Goal: Task Accomplishment & Management: Manage account settings

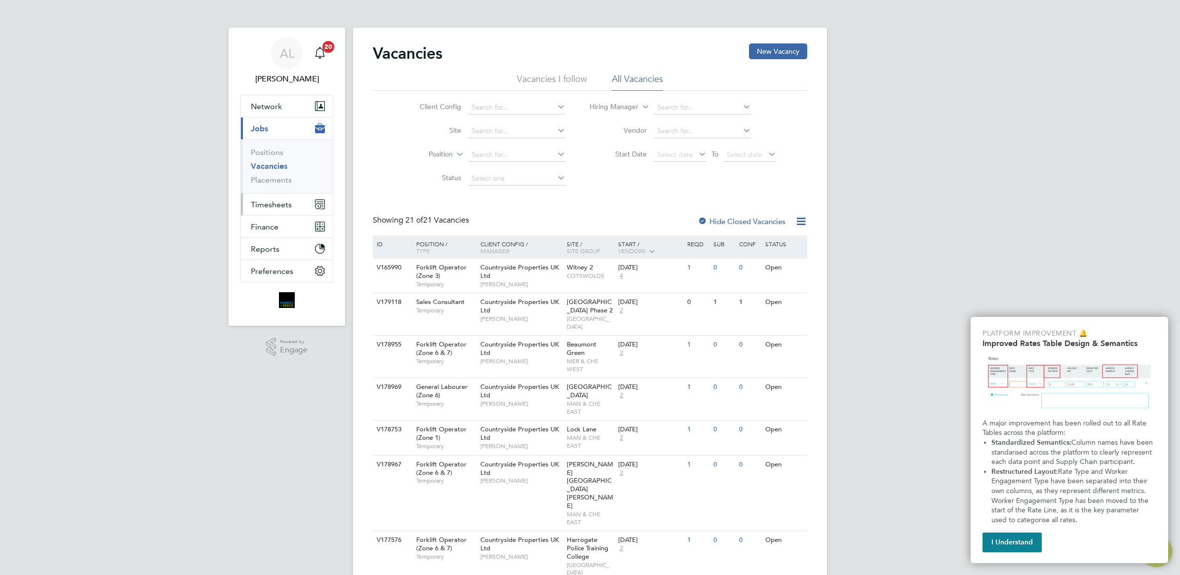
click at [274, 197] on button "Timesheets" at bounding box center [287, 205] width 92 height 22
click at [282, 177] on link "Timesheets" at bounding box center [271, 174] width 41 height 9
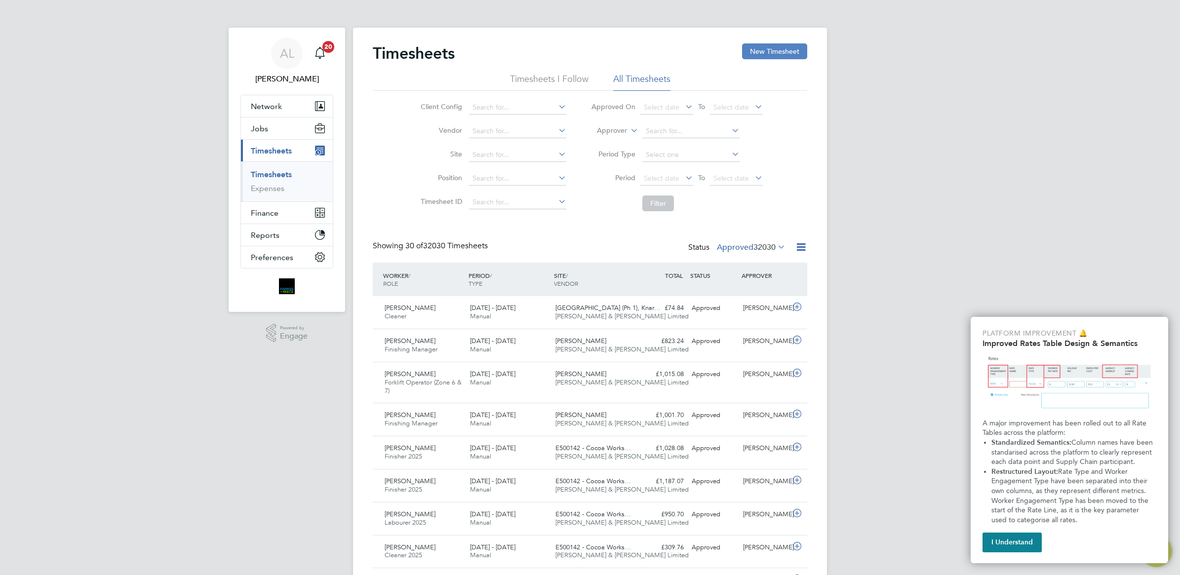
click at [766, 52] on button "New Timesheet" at bounding box center [774, 51] width 65 height 16
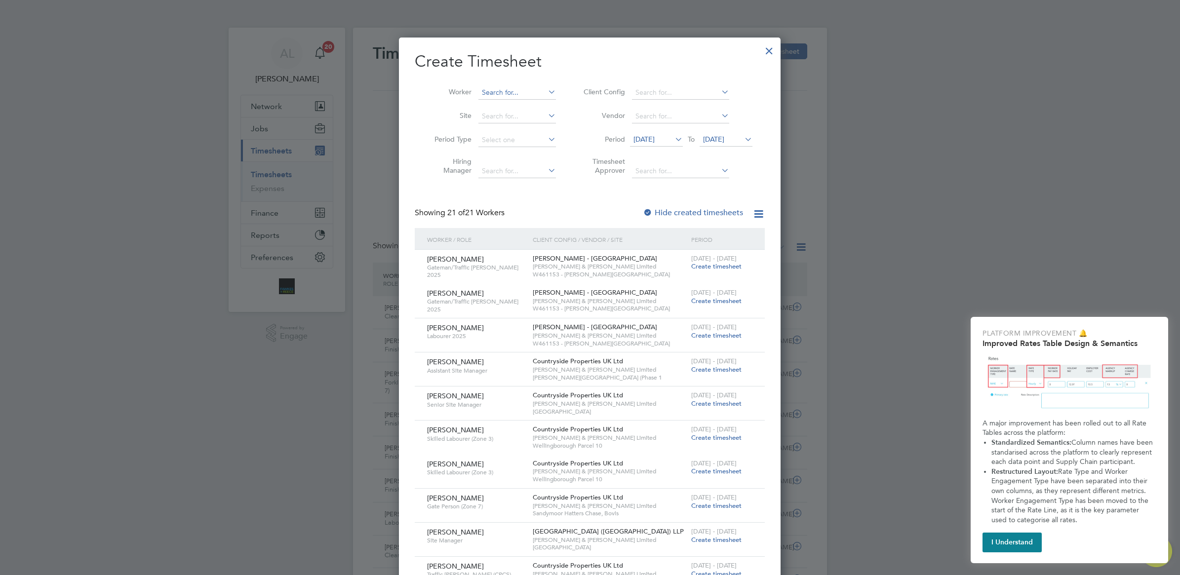
click at [497, 90] on input at bounding box center [518, 93] width 78 height 14
type input "[PERSON_NAME]"
click at [512, 110] on li "[PERSON_NAME]" at bounding box center [522, 105] width 89 height 13
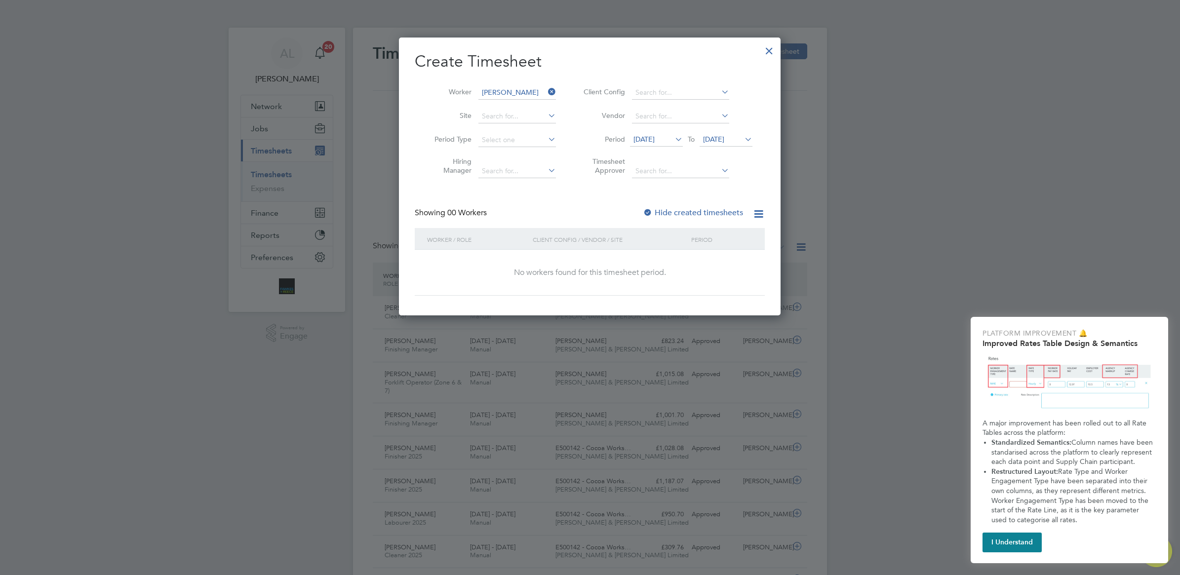
click at [668, 202] on div "Create Timesheet Worker [PERSON_NAME] Site Period Type Hiring Manager Client Co…" at bounding box center [590, 173] width 350 height 244
click at [646, 133] on span "[DATE]" at bounding box center [656, 139] width 53 height 13
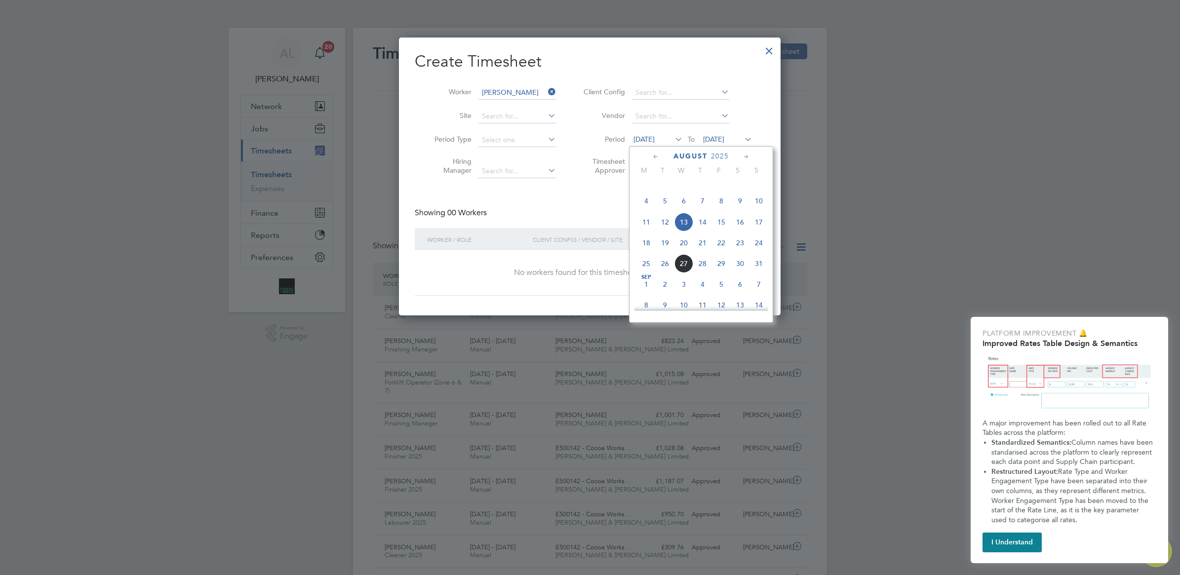
click at [643, 252] on span "18" at bounding box center [646, 243] width 19 height 19
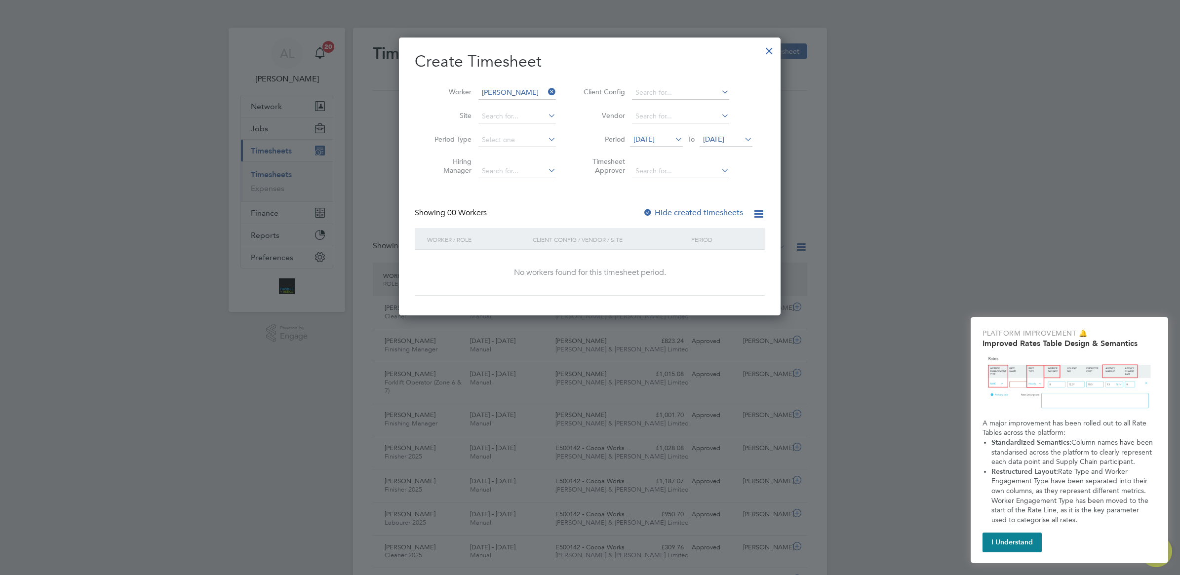
click at [682, 205] on div "Create Timesheet Worker [PERSON_NAME] Site Period Type Hiring Manager Client Co…" at bounding box center [590, 173] width 350 height 244
click at [677, 208] on label "Hide created timesheets" at bounding box center [693, 213] width 100 height 10
click at [715, 140] on span "[DATE]" at bounding box center [713, 139] width 21 height 9
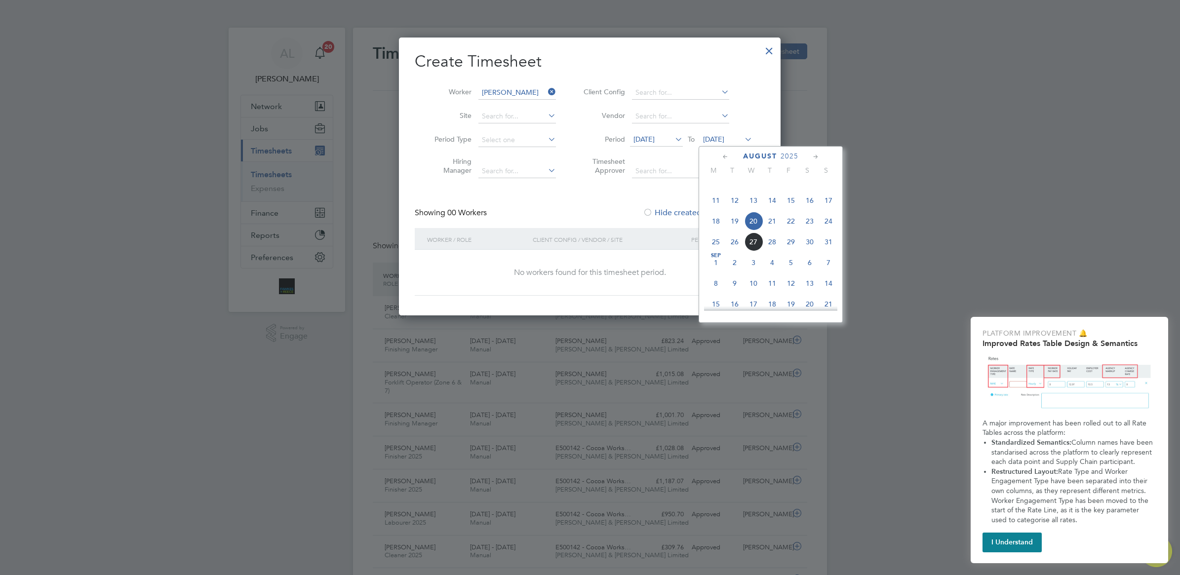
click at [828, 230] on span "24" at bounding box center [828, 221] width 19 height 19
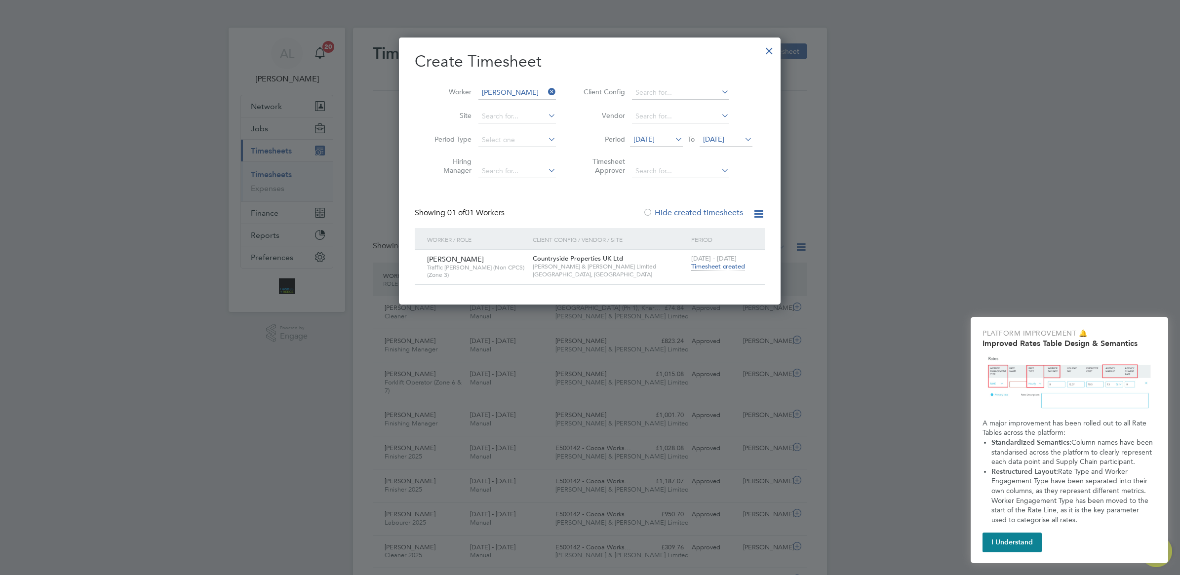
click at [729, 265] on span "Timesheet created" at bounding box center [718, 266] width 54 height 9
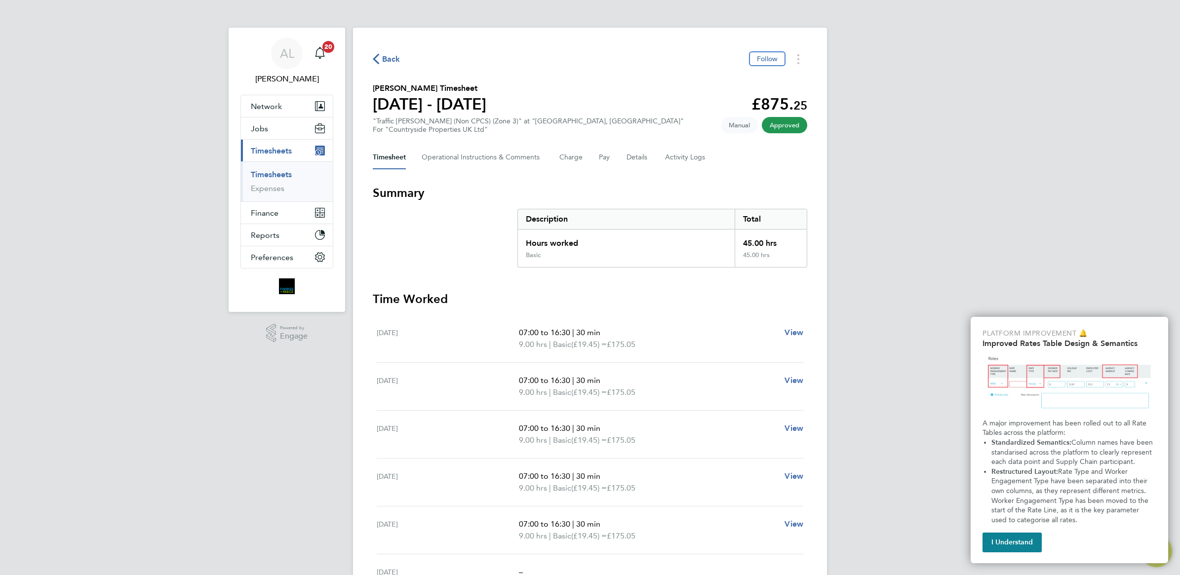
click at [271, 174] on link "Timesheets" at bounding box center [271, 174] width 41 height 9
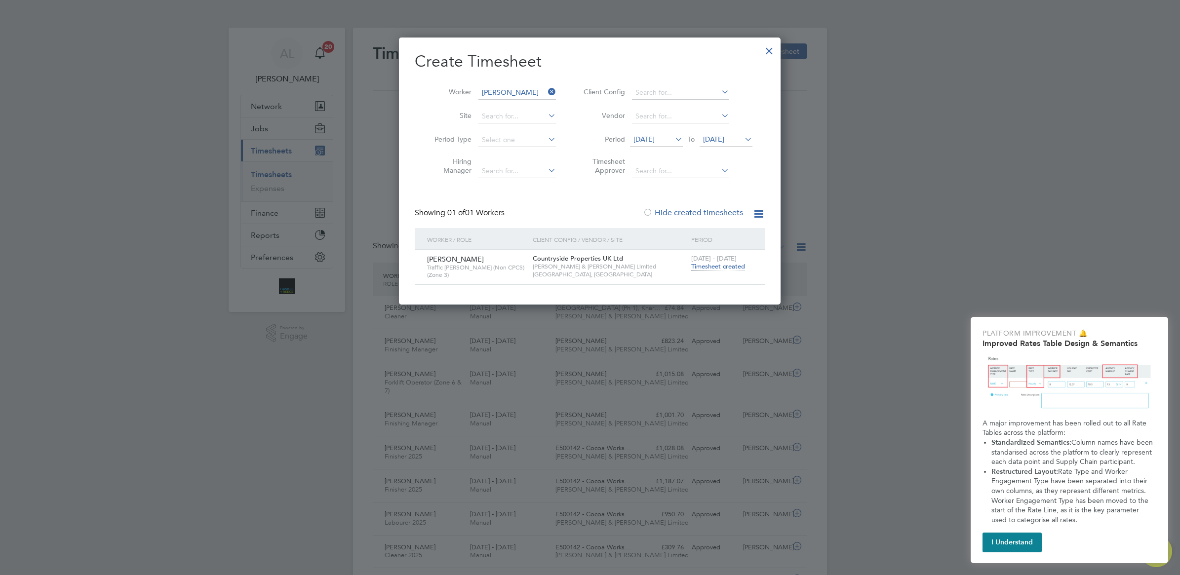
click at [546, 91] on icon at bounding box center [546, 92] width 0 height 14
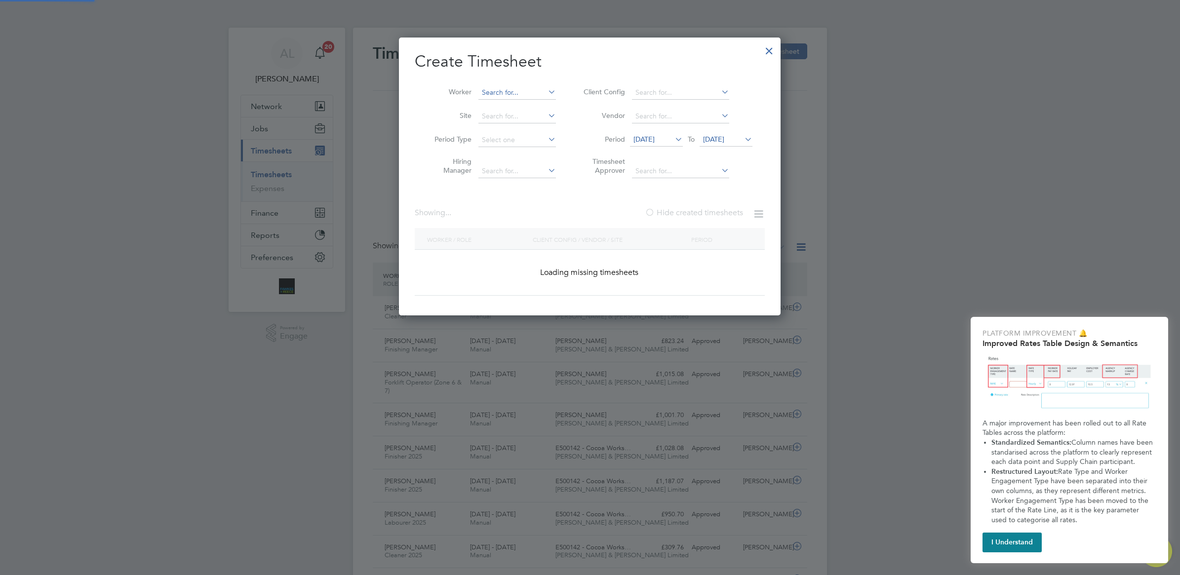
click at [514, 94] on input at bounding box center [518, 93] width 78 height 14
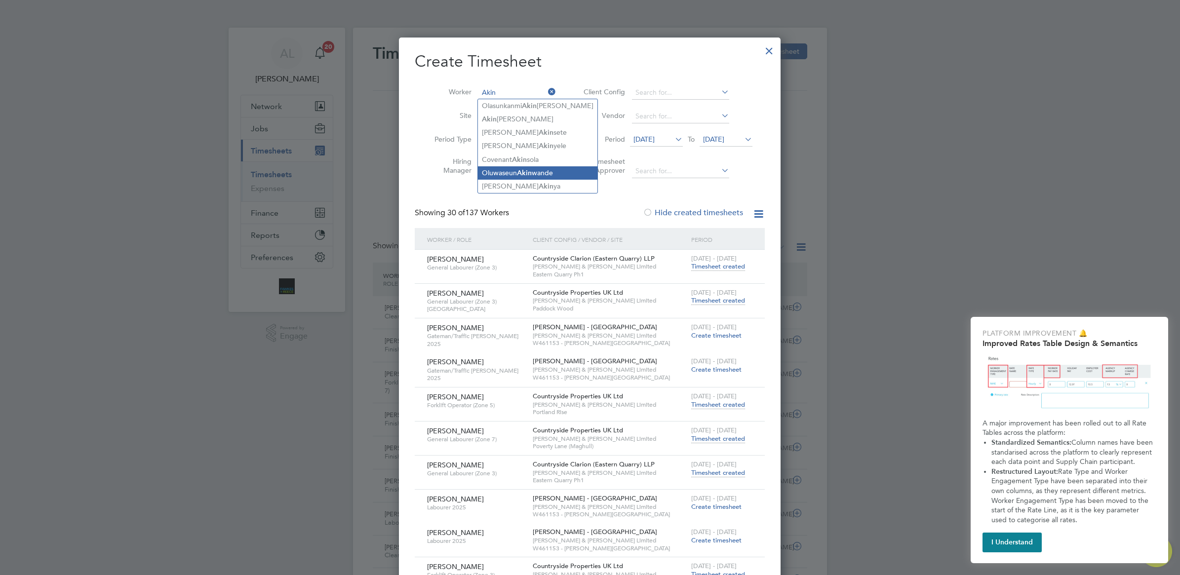
click at [537, 172] on li "[PERSON_NAME] wande" at bounding box center [538, 172] width 120 height 13
type input "[PERSON_NAME]"
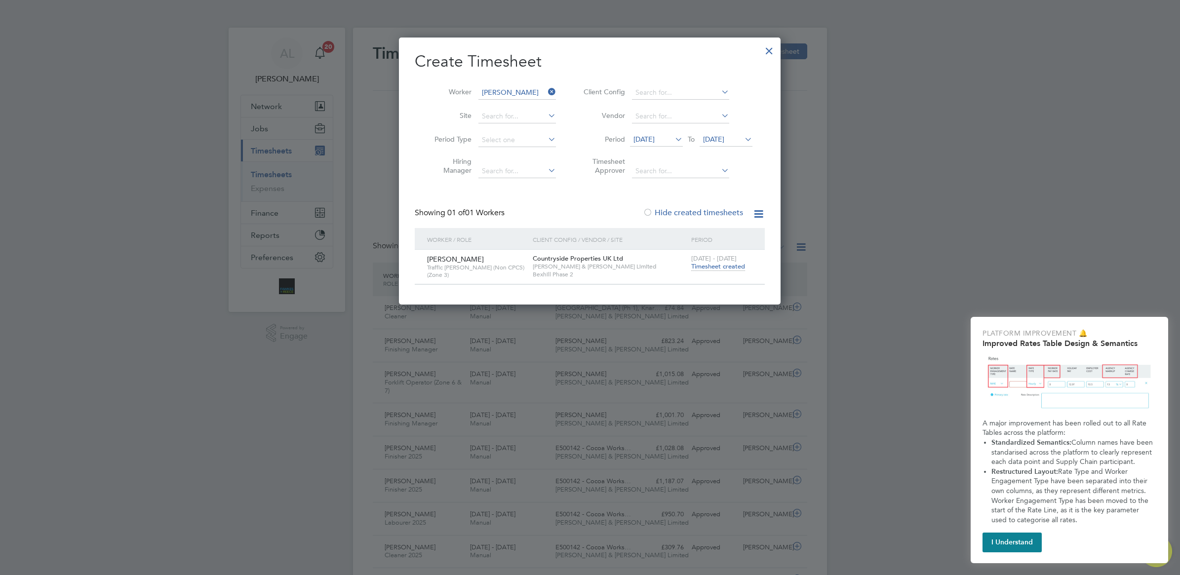
click at [718, 267] on span "Timesheet created" at bounding box center [718, 266] width 54 height 9
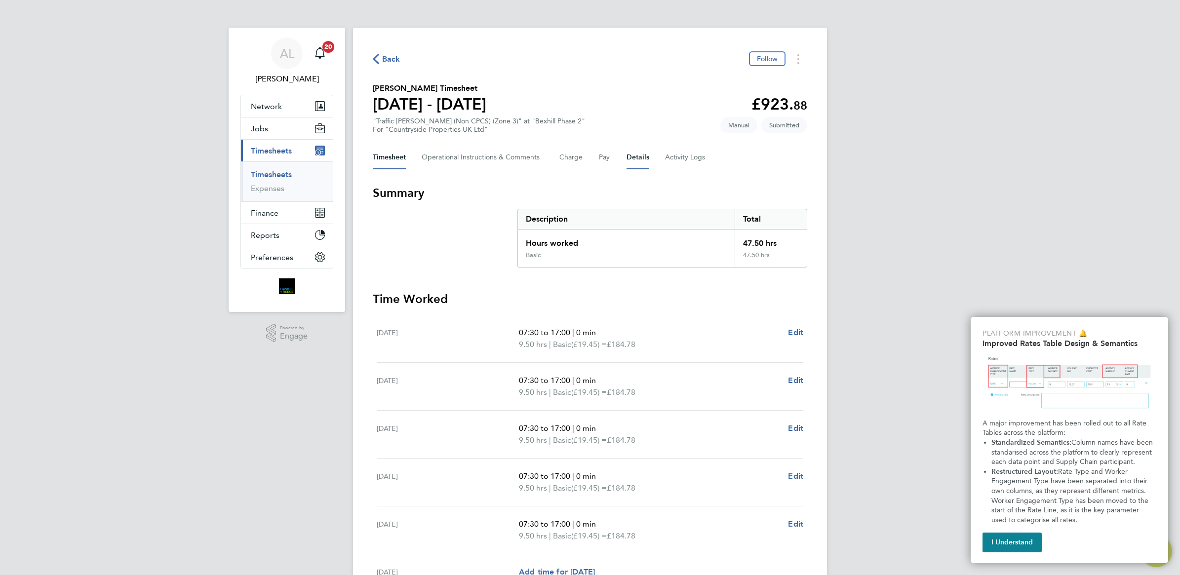
click at [644, 160] on button "Details" at bounding box center [638, 158] width 23 height 24
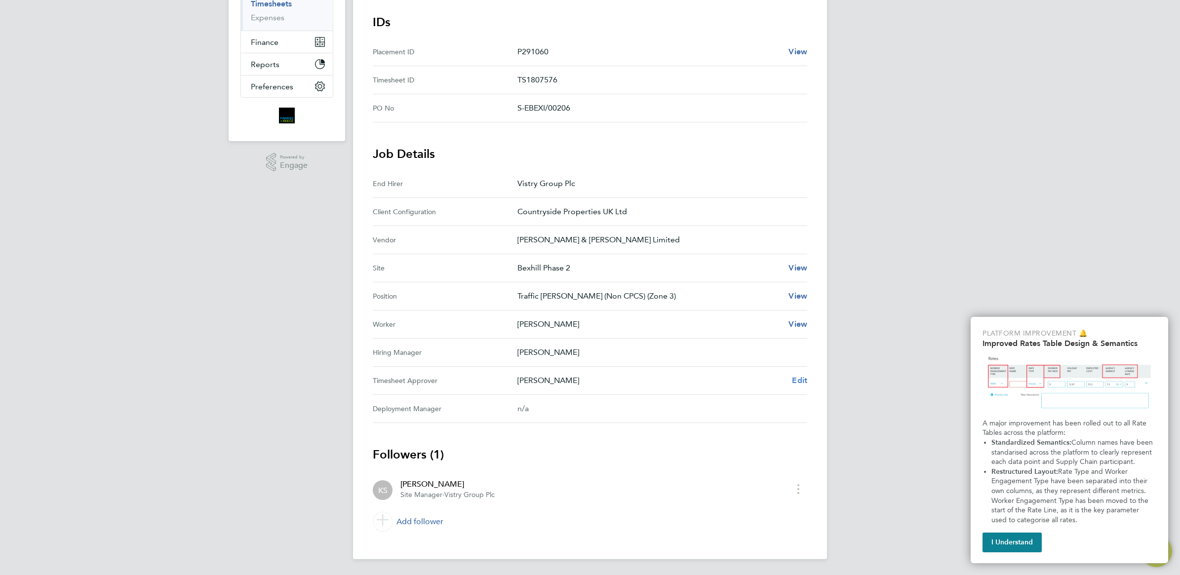
click at [798, 381] on span "Edit" at bounding box center [799, 380] width 15 height 9
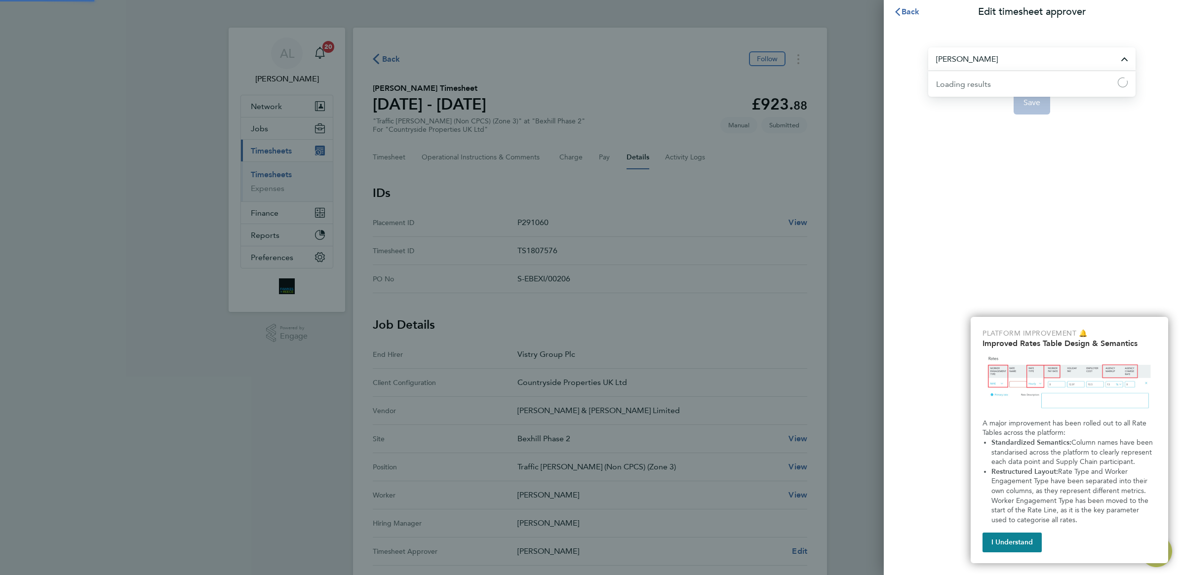
click at [991, 57] on input "[PERSON_NAME]" at bounding box center [1031, 58] width 207 height 23
click at [962, 83] on span "[PERSON_NAME]" at bounding box center [968, 84] width 64 height 12
type input "[PERSON_NAME]"
click at [1037, 98] on span "Save" at bounding box center [1032, 103] width 17 height 10
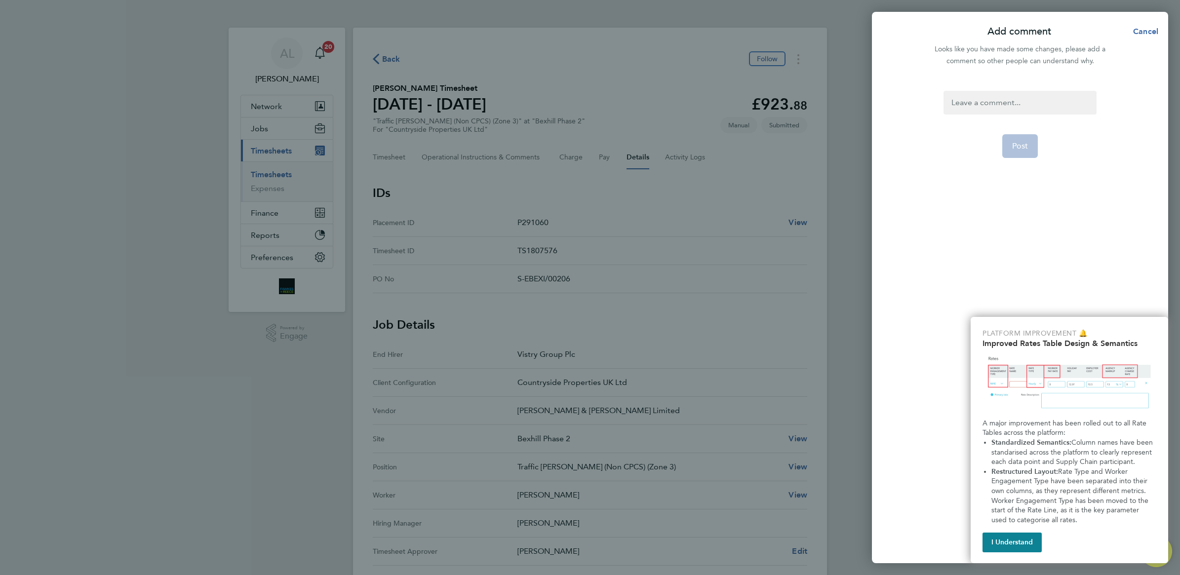
click at [994, 103] on div at bounding box center [1020, 103] width 153 height 24
click at [1008, 140] on button "Post" at bounding box center [1021, 146] width 36 height 24
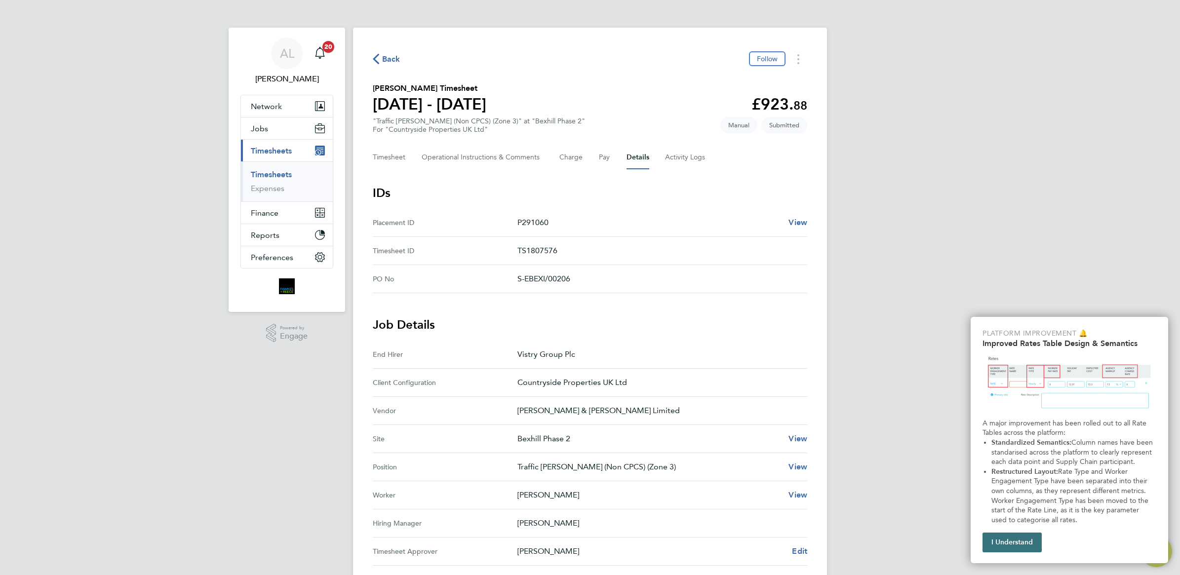
click at [1010, 537] on button "I Understand" at bounding box center [1012, 543] width 59 height 20
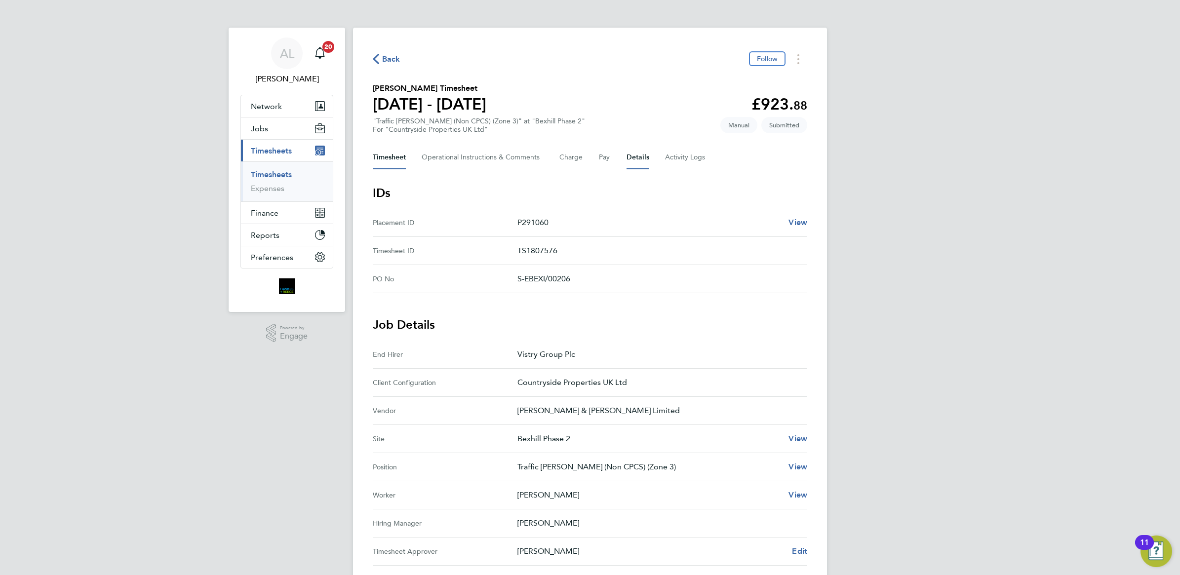
click at [389, 164] on button "Timesheet" at bounding box center [389, 158] width 33 height 24
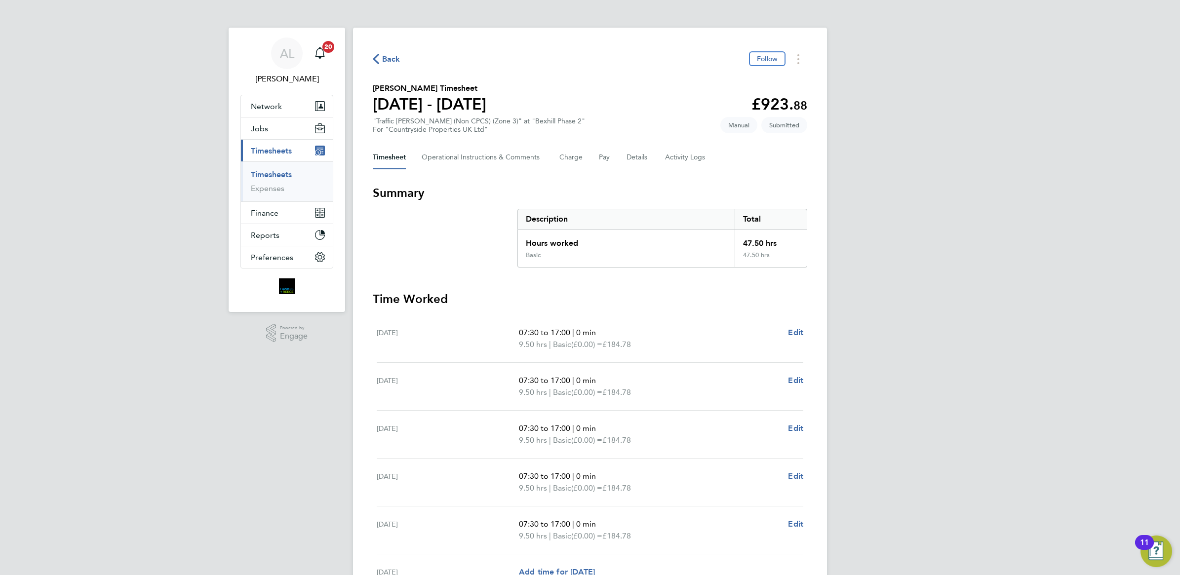
click at [275, 179] on link "Timesheets" at bounding box center [271, 174] width 41 height 9
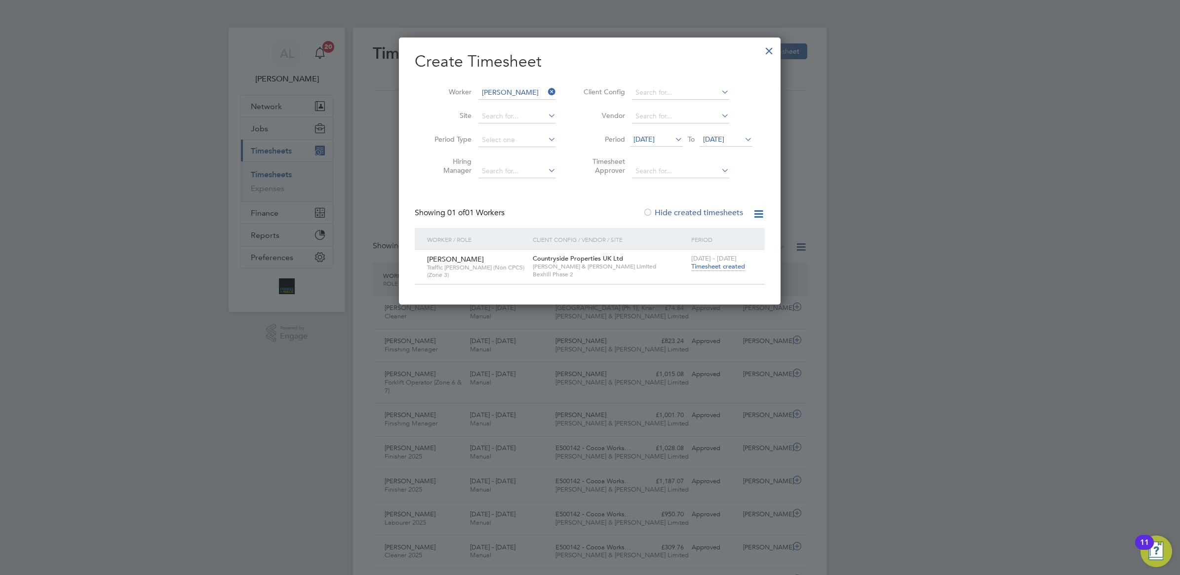
click at [546, 87] on icon at bounding box center [546, 92] width 0 height 14
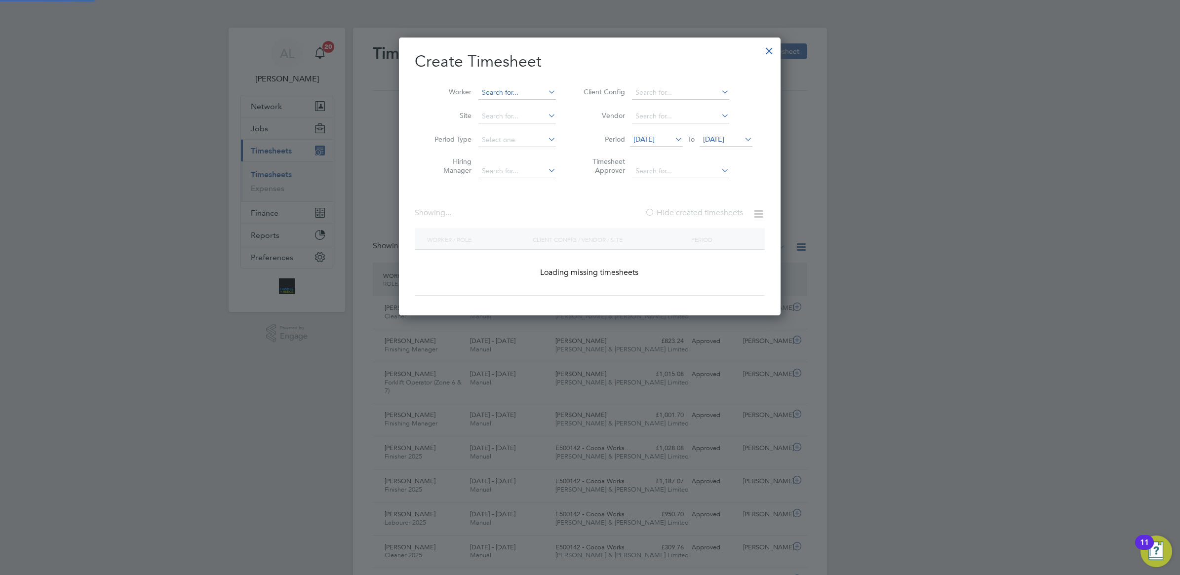
click at [528, 94] on input at bounding box center [518, 93] width 78 height 14
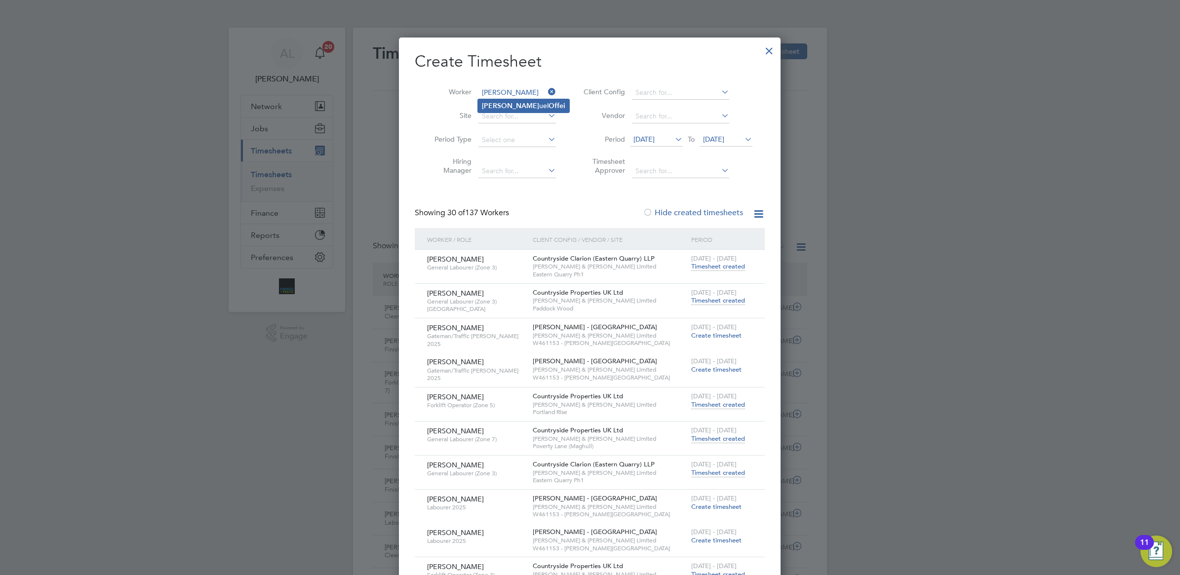
click at [549, 103] on b "Offei" at bounding box center [557, 106] width 17 height 8
type input "[PERSON_NAME]"
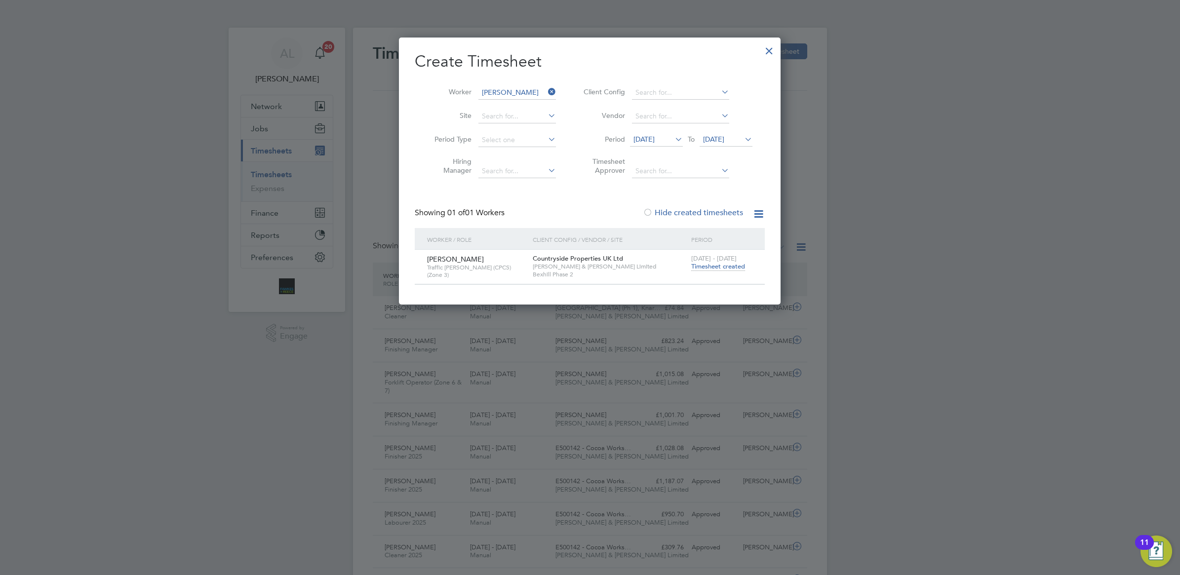
click at [730, 268] on span "Timesheet created" at bounding box center [718, 266] width 54 height 9
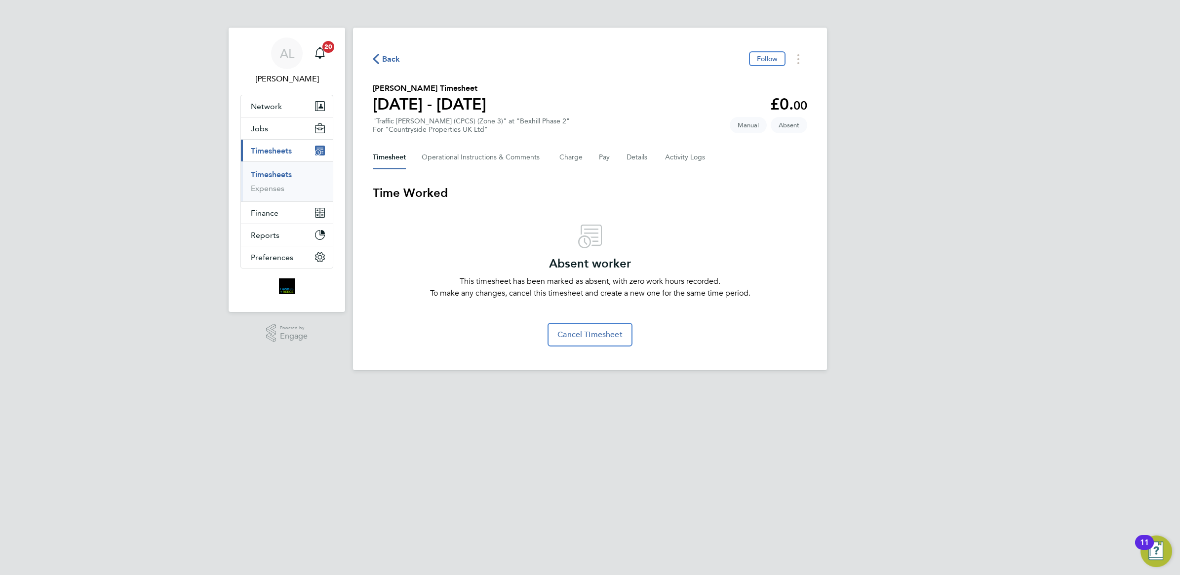
click at [257, 172] on link "Timesheets" at bounding box center [271, 174] width 41 height 9
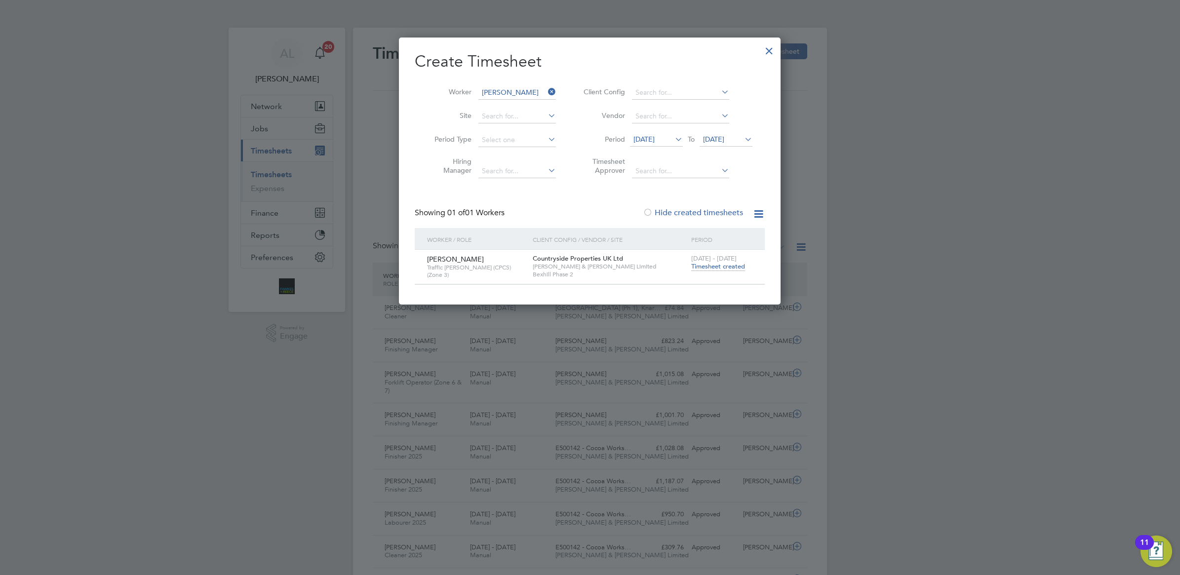
click at [546, 89] on icon at bounding box center [546, 92] width 0 height 14
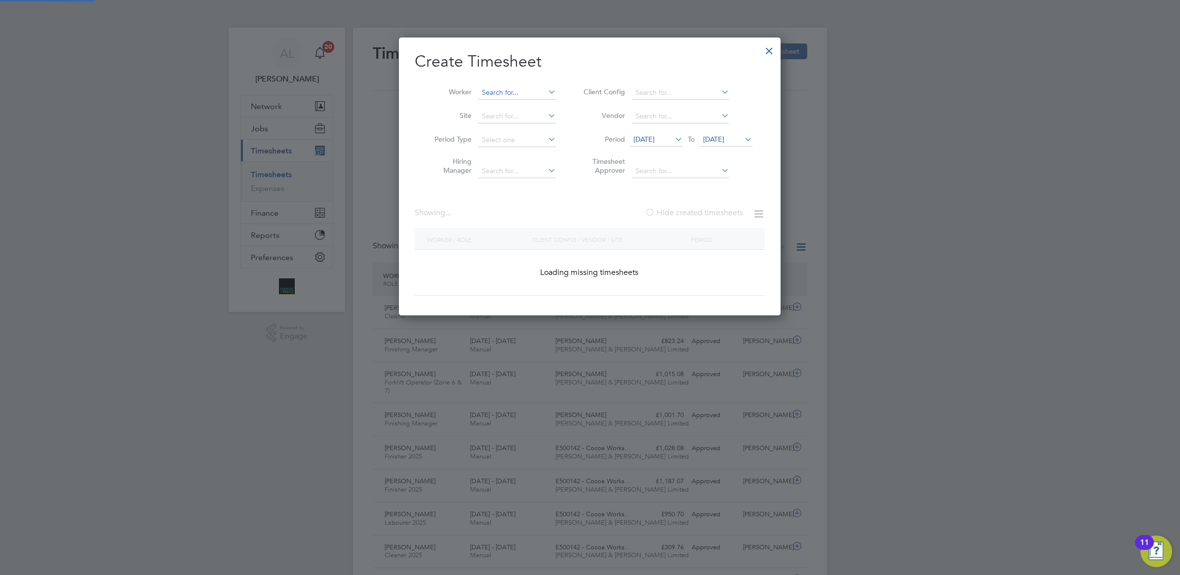
click at [526, 94] on input at bounding box center [518, 93] width 78 height 14
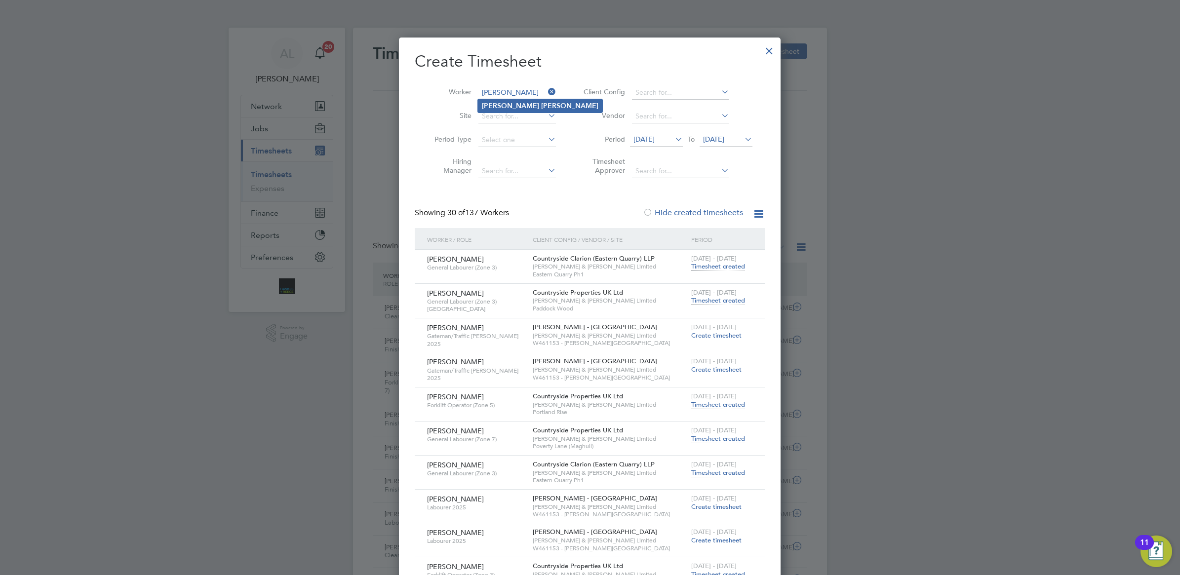
click at [541, 104] on b "[PERSON_NAME]" at bounding box center [569, 106] width 57 height 8
type input "[PERSON_NAME]"
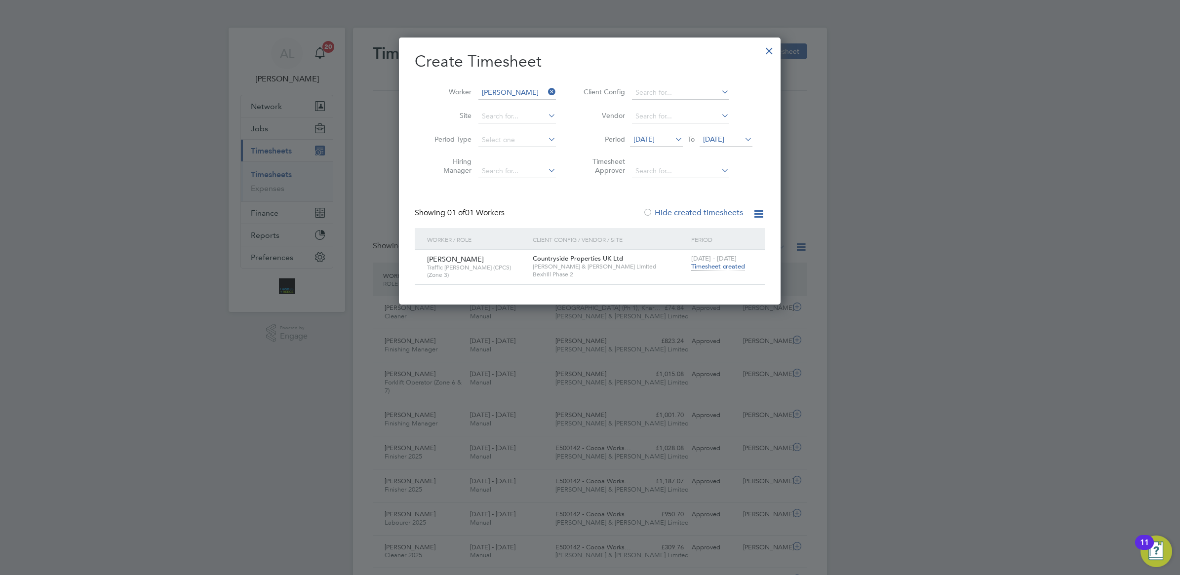
click at [725, 263] on span "Timesheet created" at bounding box center [718, 266] width 54 height 9
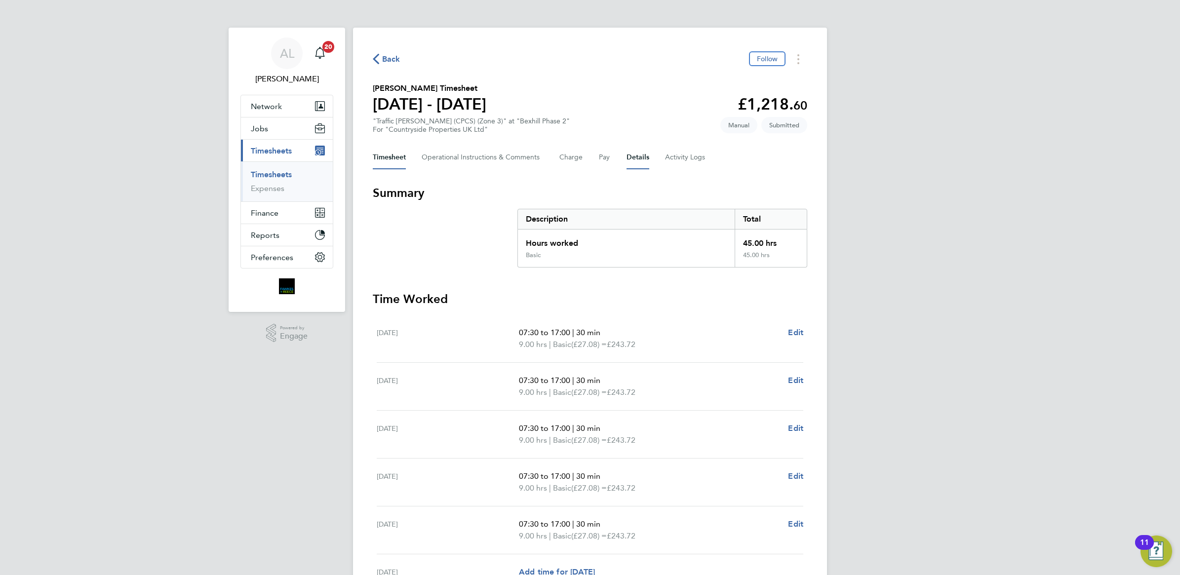
click at [636, 161] on button "Details" at bounding box center [638, 158] width 23 height 24
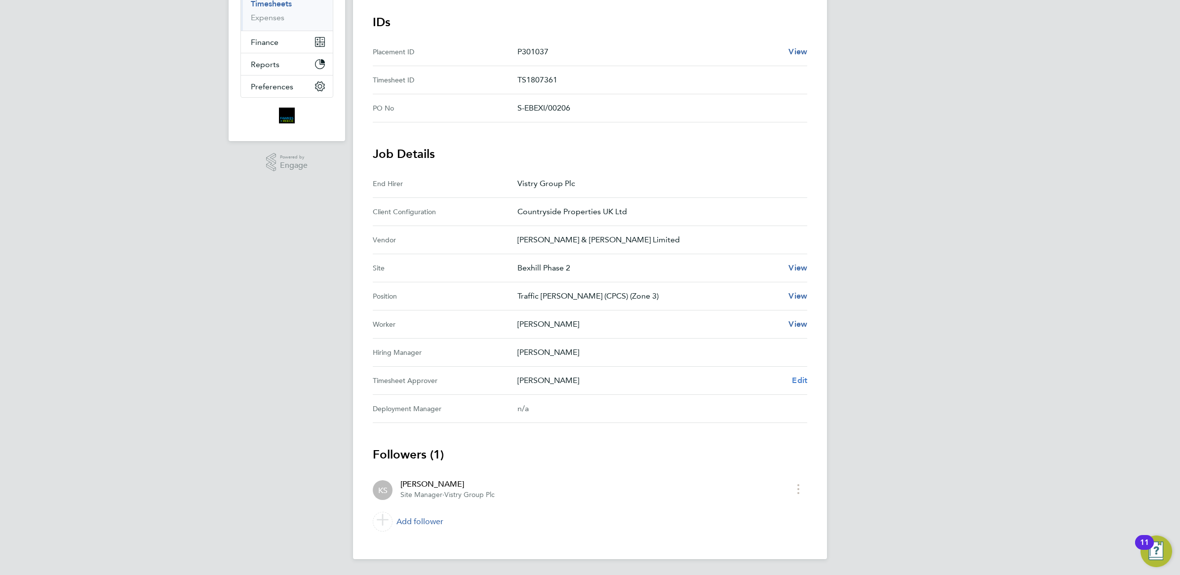
click at [796, 384] on span "Edit" at bounding box center [799, 380] width 15 height 9
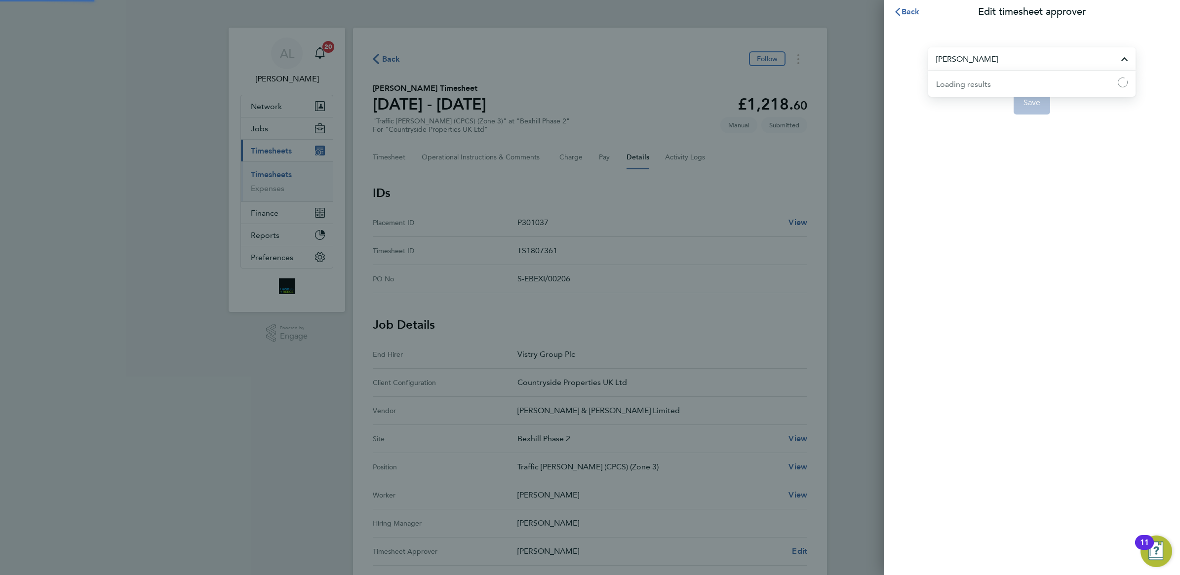
click at [994, 57] on input "[PERSON_NAME]" at bounding box center [1031, 58] width 207 height 23
click at [973, 81] on span "[PERSON_NAME]" at bounding box center [968, 84] width 64 height 12
type input "[PERSON_NAME]"
click at [1047, 102] on button "Save" at bounding box center [1032, 103] width 37 height 24
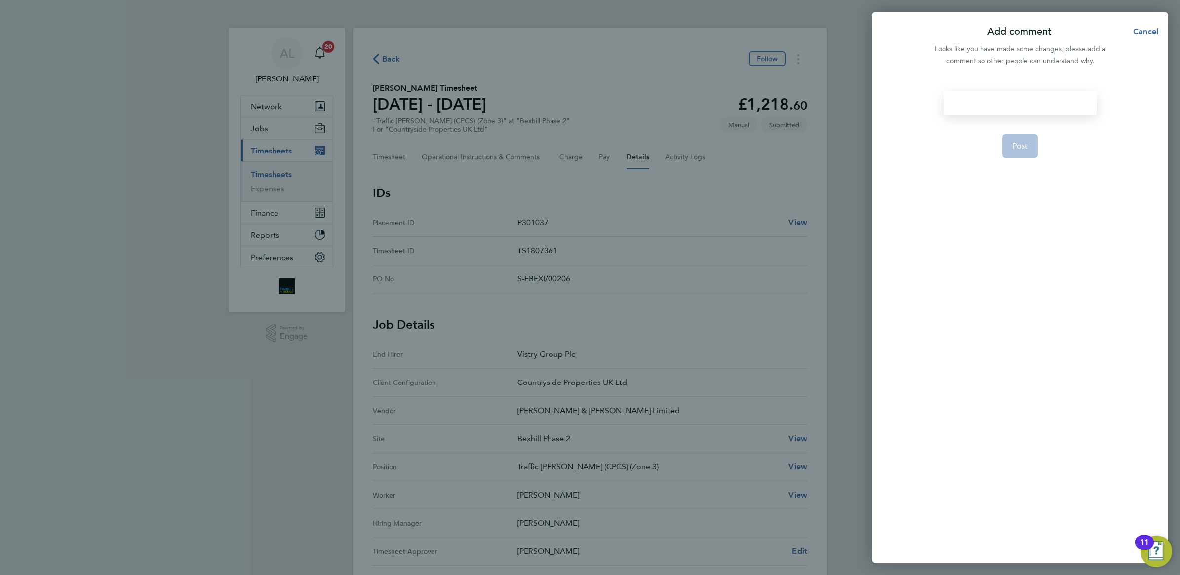
click at [978, 110] on div at bounding box center [1020, 103] width 153 height 24
click at [1021, 142] on span "Post" at bounding box center [1020, 146] width 16 height 10
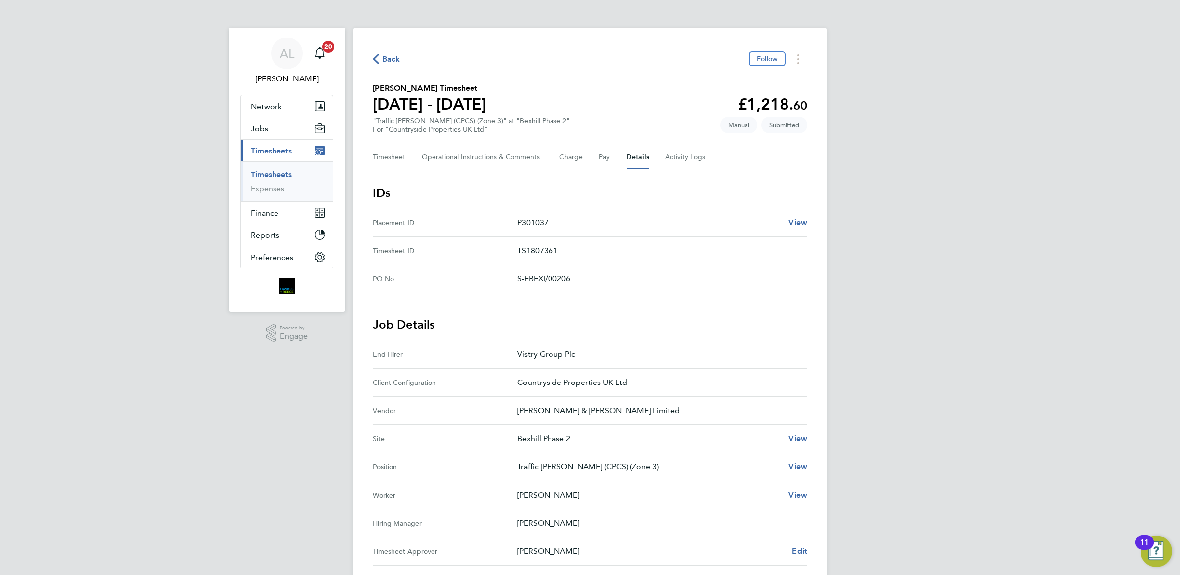
click at [268, 176] on link "Timesheets" at bounding box center [271, 174] width 41 height 9
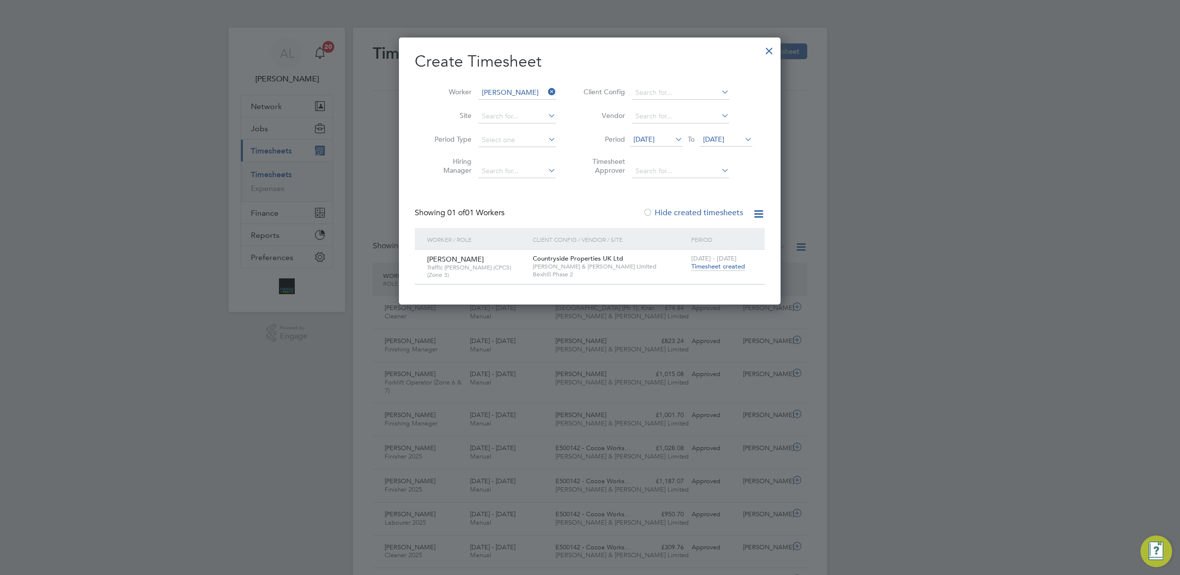
click at [546, 85] on icon at bounding box center [546, 92] width 0 height 14
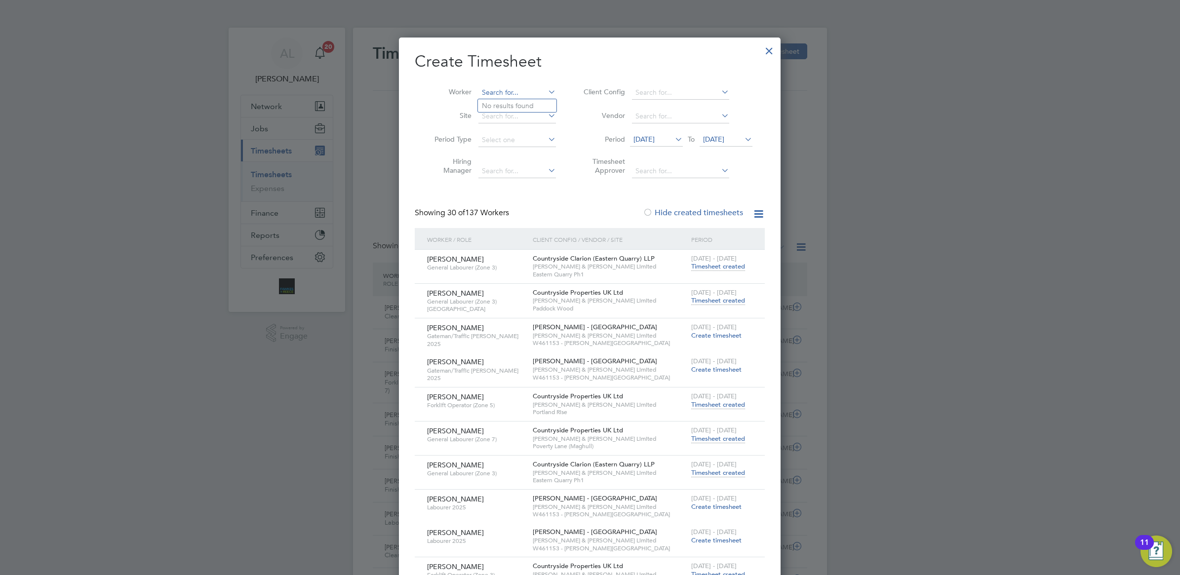
click at [493, 87] on input at bounding box center [518, 93] width 78 height 14
click at [539, 102] on b "Newso" at bounding box center [550, 106] width 22 height 8
type input "[PERSON_NAME]"
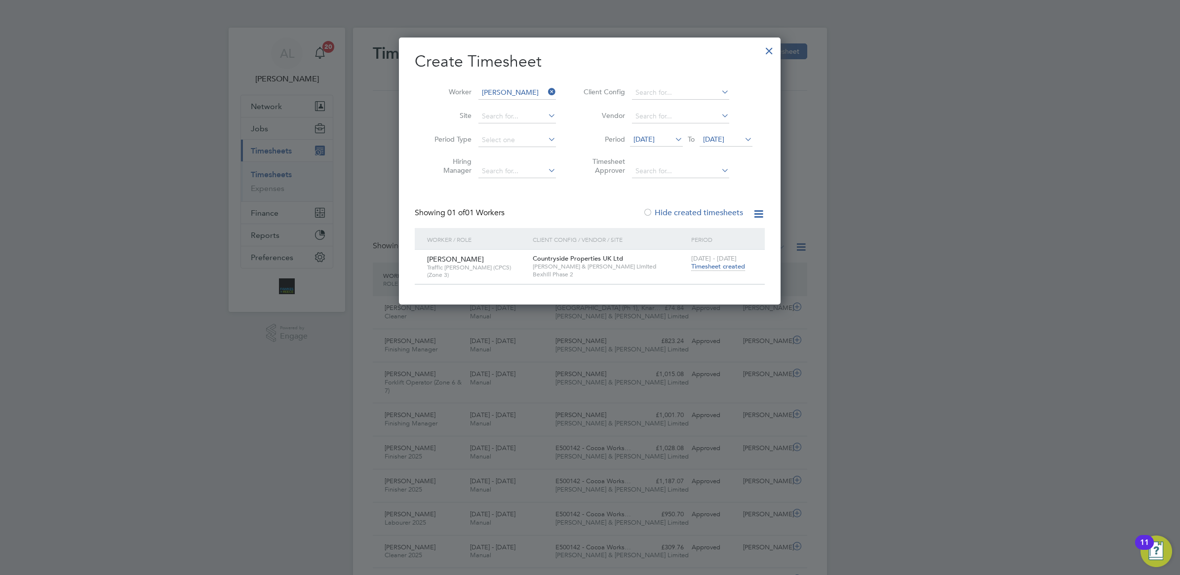
click at [715, 264] on span "Timesheet created" at bounding box center [718, 266] width 54 height 9
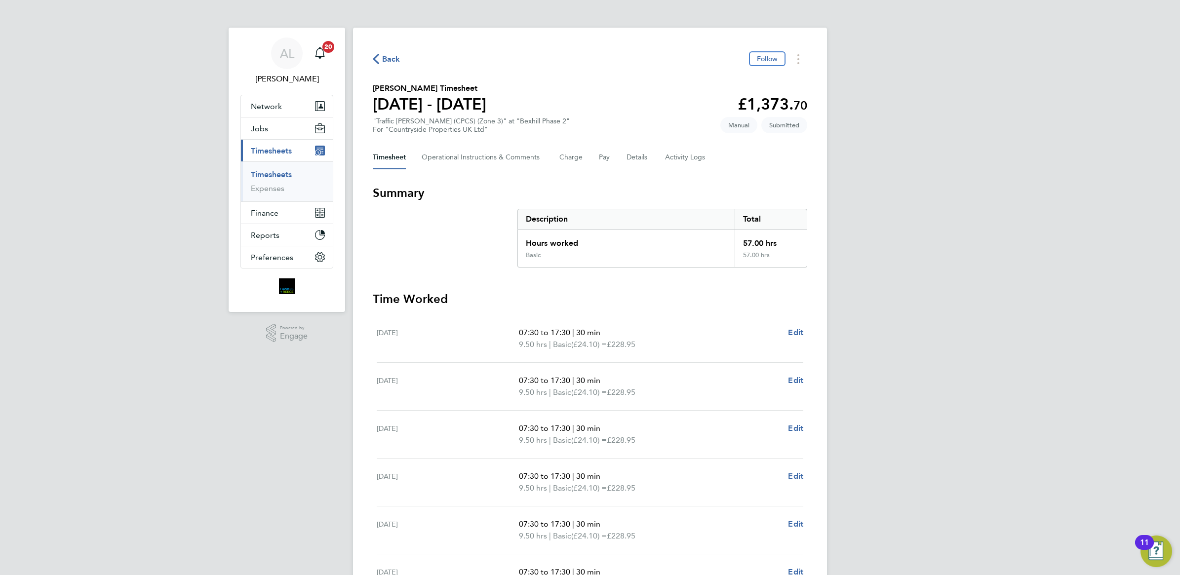
click at [618, 164] on div "Timesheet Operational Instructions & Comments Charge Pay Details Activity Logs" at bounding box center [590, 158] width 435 height 24
click at [657, 159] on div "Timesheet Operational Instructions & Comments Charge Pay Details Activity Logs" at bounding box center [590, 158] width 435 height 24
click at [634, 160] on button "Details" at bounding box center [638, 158] width 23 height 24
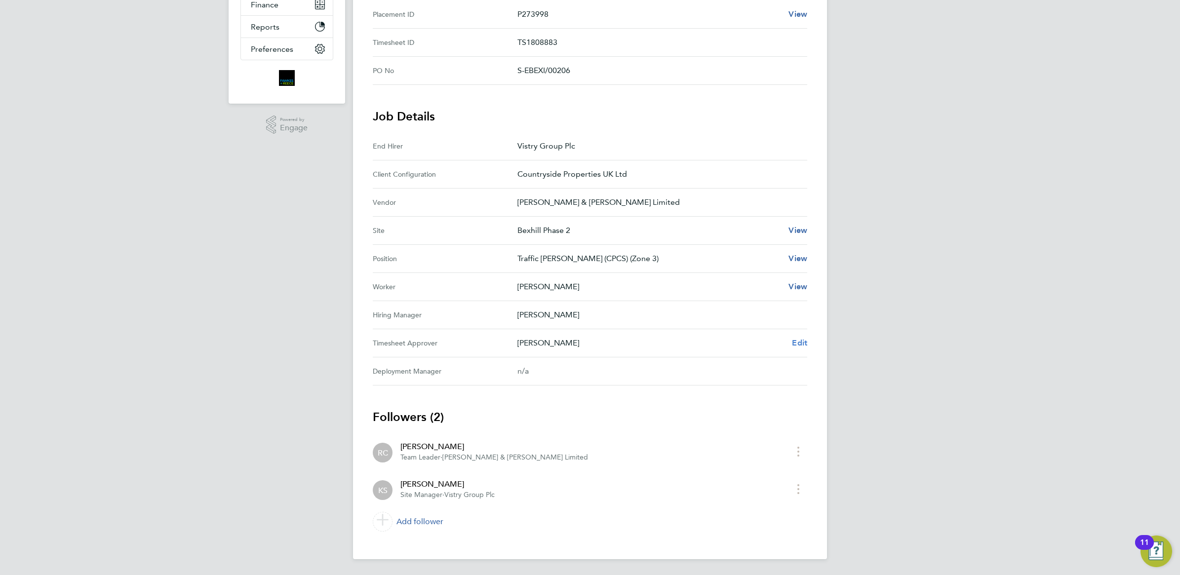
click at [804, 337] on link "Edit" at bounding box center [799, 343] width 15 height 12
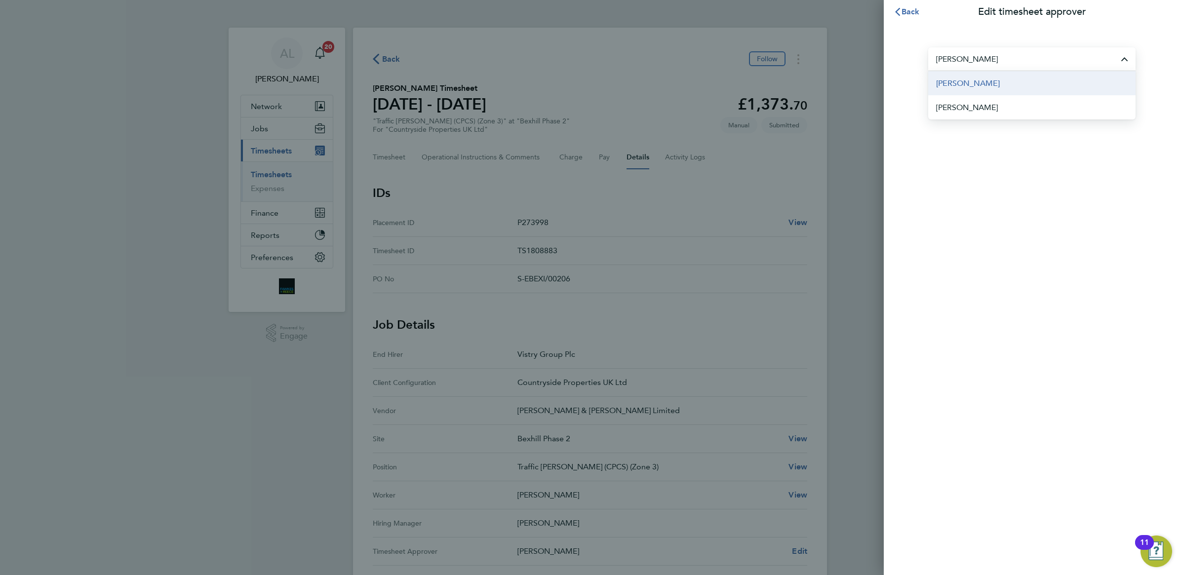
click at [977, 84] on span "[PERSON_NAME]" at bounding box center [968, 84] width 64 height 12
type input "[PERSON_NAME]"
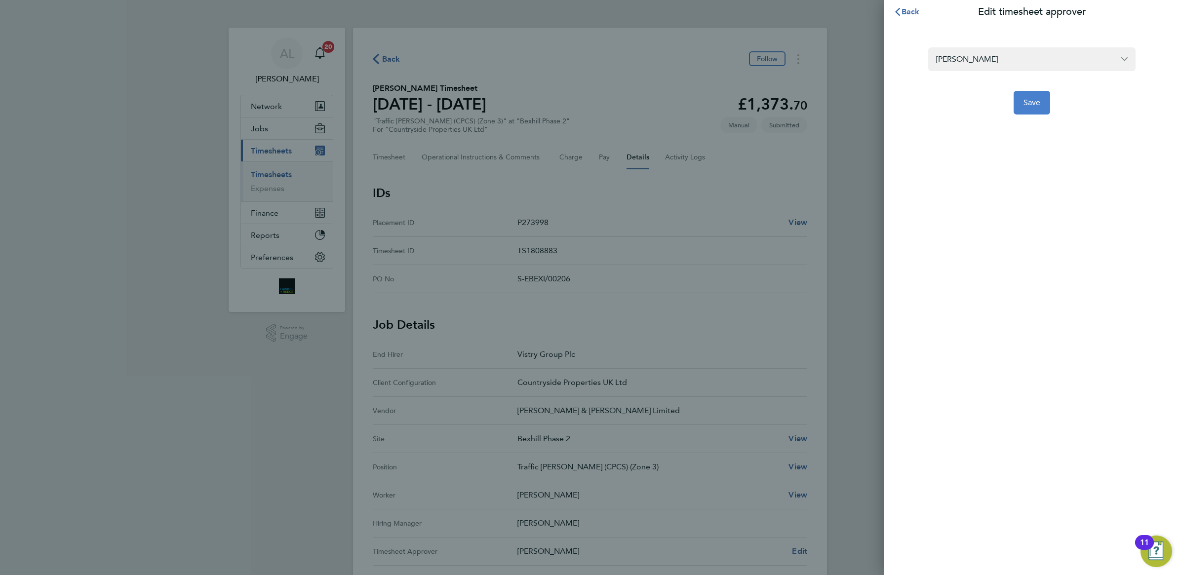
click at [1040, 108] on button "Save" at bounding box center [1032, 103] width 37 height 24
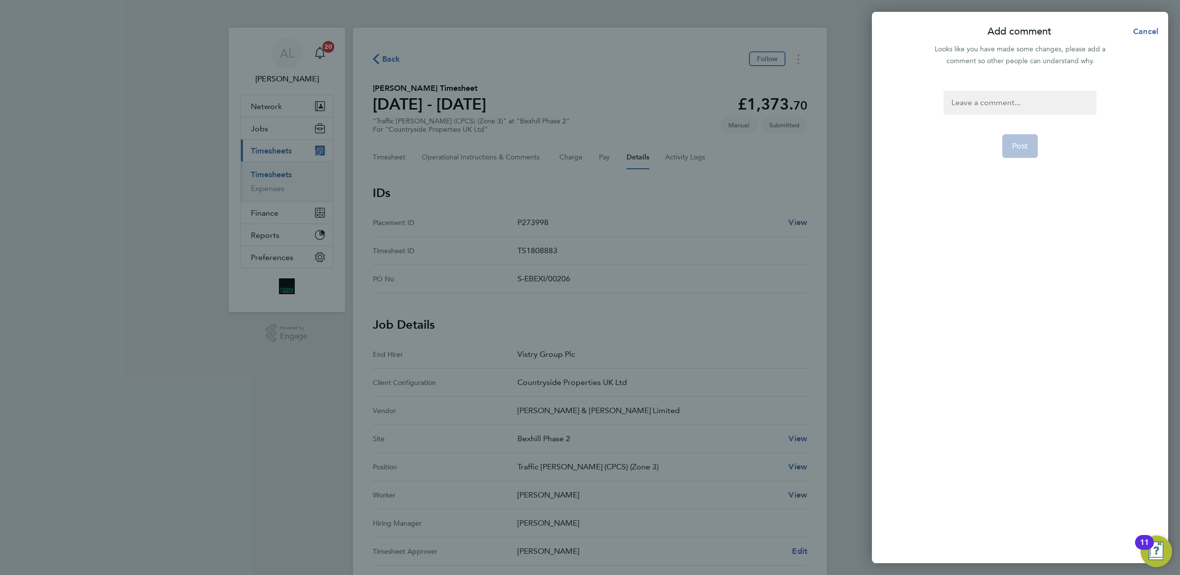
click at [988, 87] on div "Post" at bounding box center [1020, 321] width 296 height 484
click at [971, 105] on div at bounding box center [1020, 103] width 153 height 24
click at [994, 107] on div at bounding box center [1020, 103] width 153 height 24
click at [1024, 147] on span "Post" at bounding box center [1020, 146] width 16 height 10
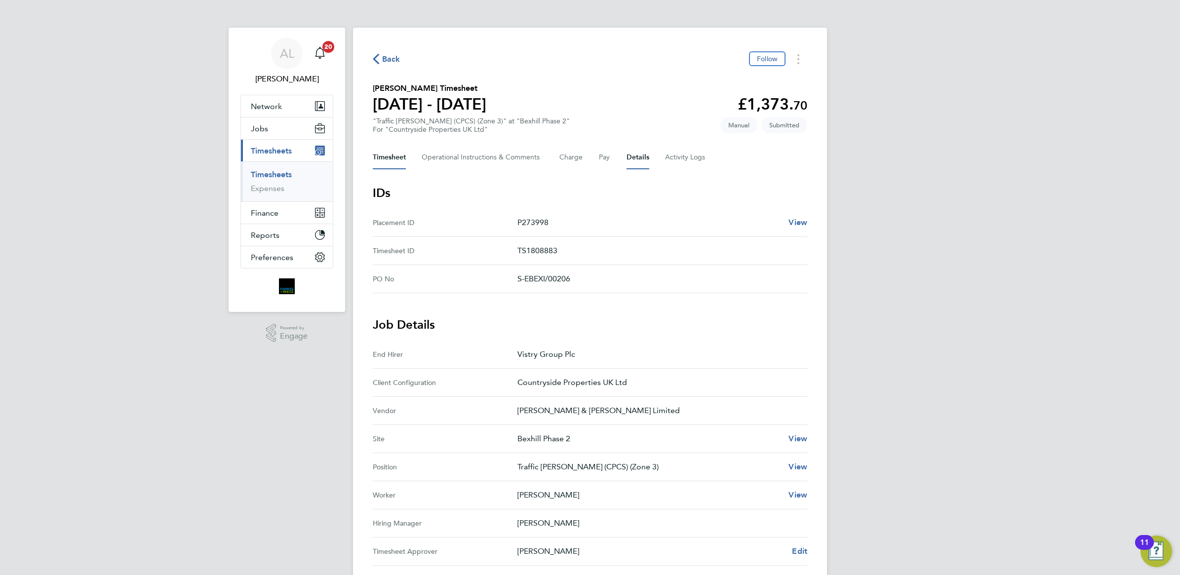
click at [382, 156] on button "Timesheet" at bounding box center [389, 158] width 33 height 24
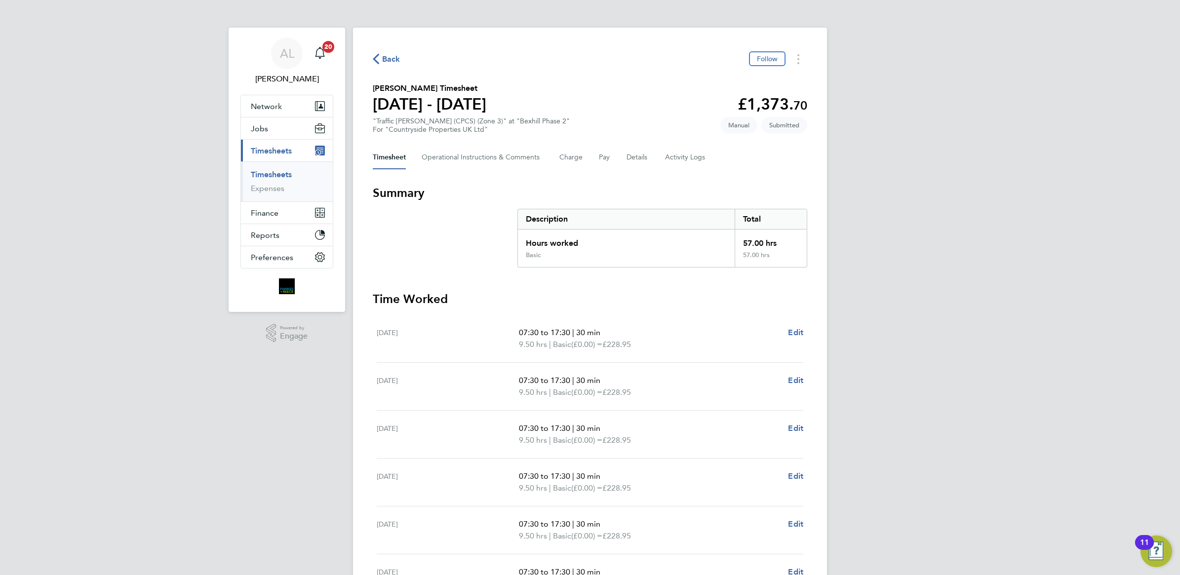
click at [265, 174] on link "Timesheets" at bounding box center [271, 174] width 41 height 9
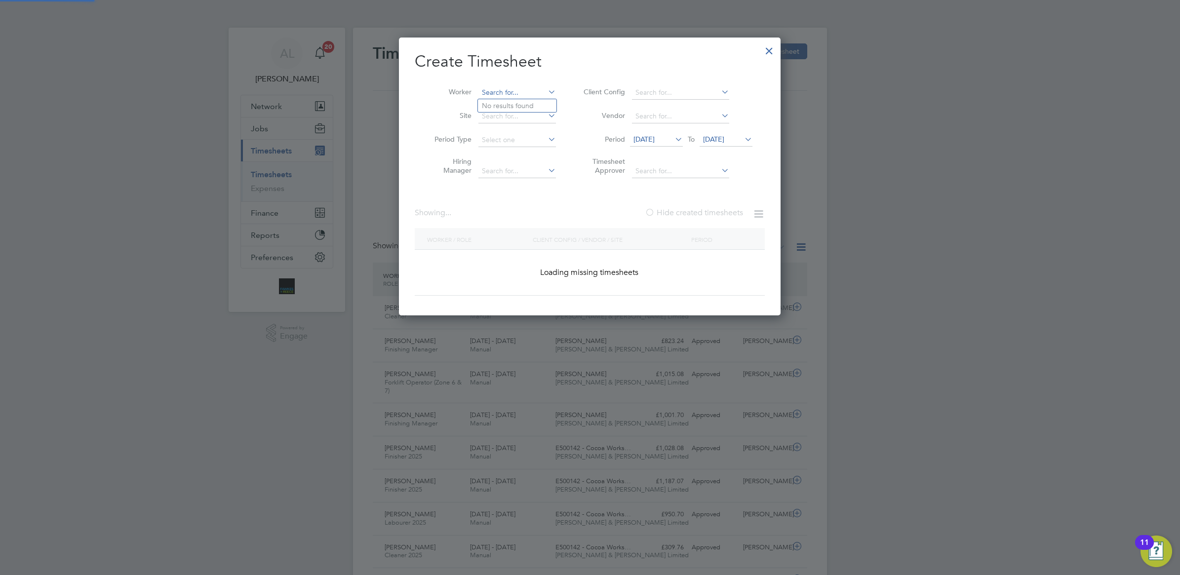
click at [527, 92] on input at bounding box center [518, 93] width 78 height 14
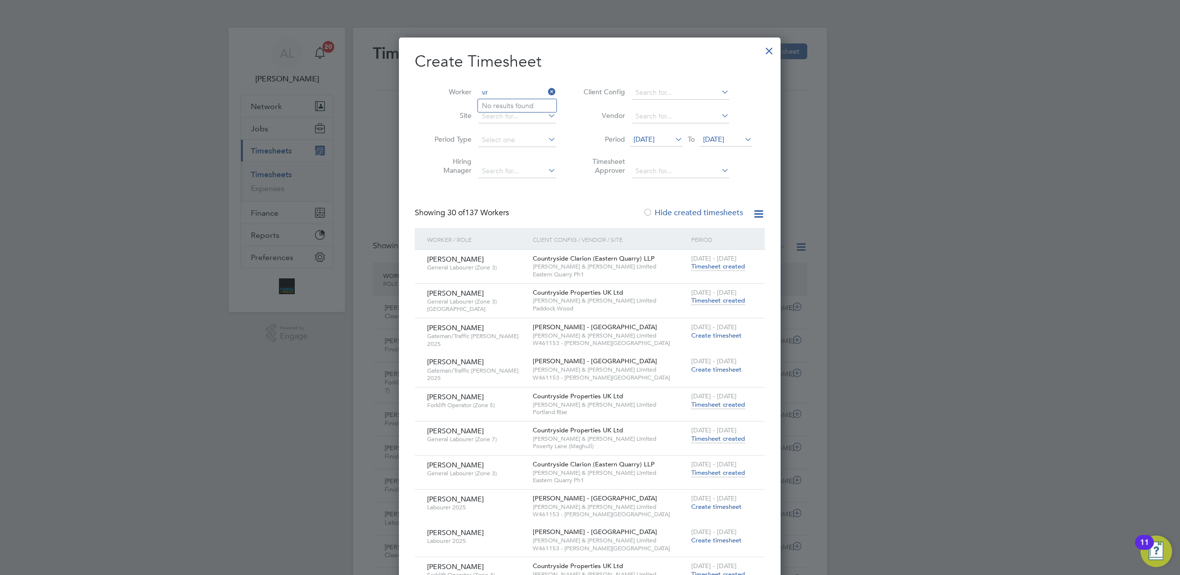
type input "v"
click at [539, 106] on b "[PERSON_NAME]" at bounding box center [567, 106] width 57 height 8
type input "[PERSON_NAME]"
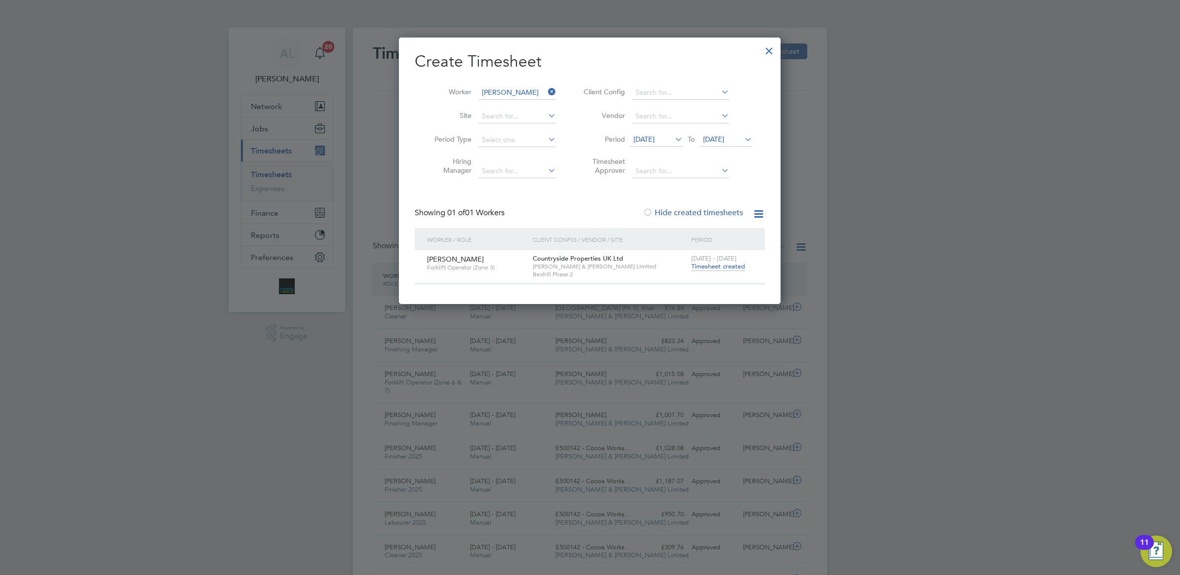
click at [715, 262] on span "Timesheet created" at bounding box center [718, 266] width 54 height 9
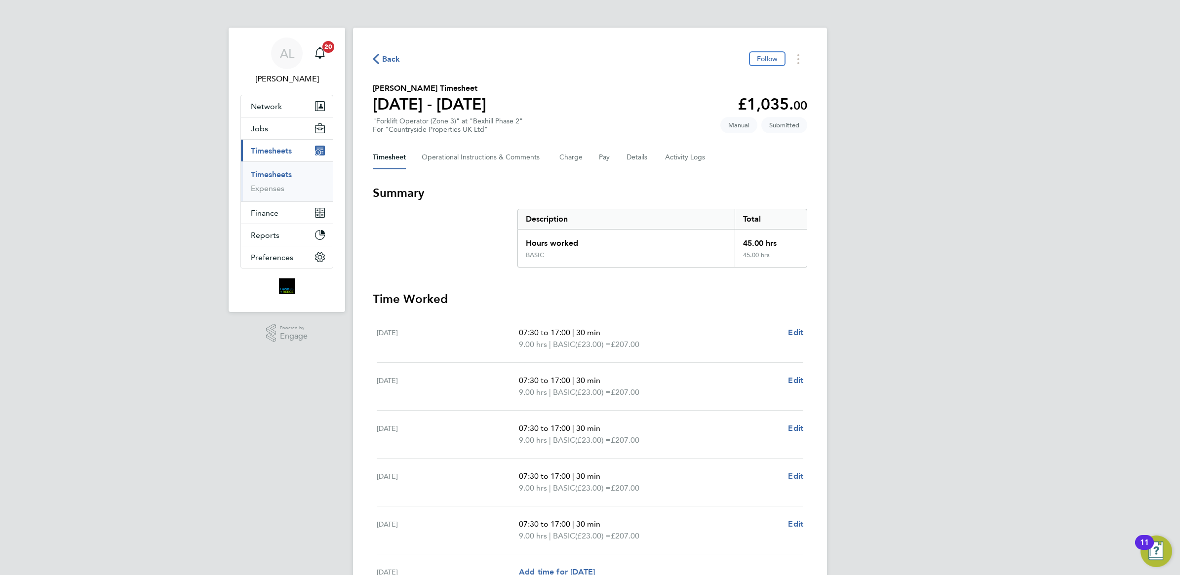
click at [625, 157] on div "Timesheet Operational Instructions & Comments Charge Pay Details Activity Logs" at bounding box center [590, 158] width 435 height 24
click at [640, 157] on button "Details" at bounding box center [638, 158] width 23 height 24
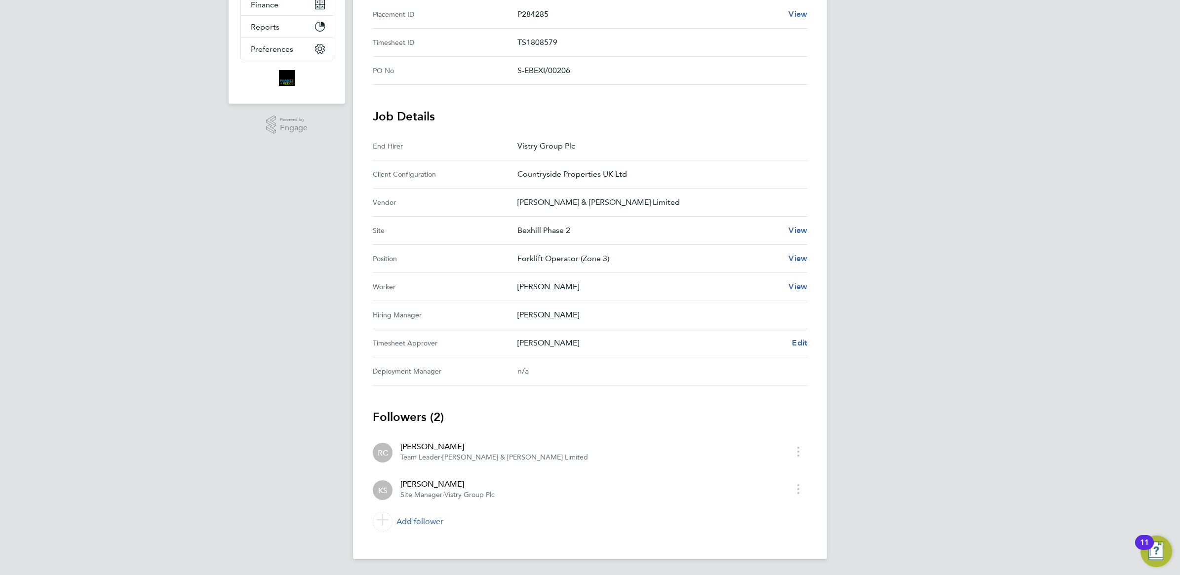
click at [799, 350] on Approver "Timesheet Approver [PERSON_NAME] Edit" at bounding box center [590, 343] width 435 height 28
click at [801, 342] on span "Edit" at bounding box center [799, 342] width 15 height 9
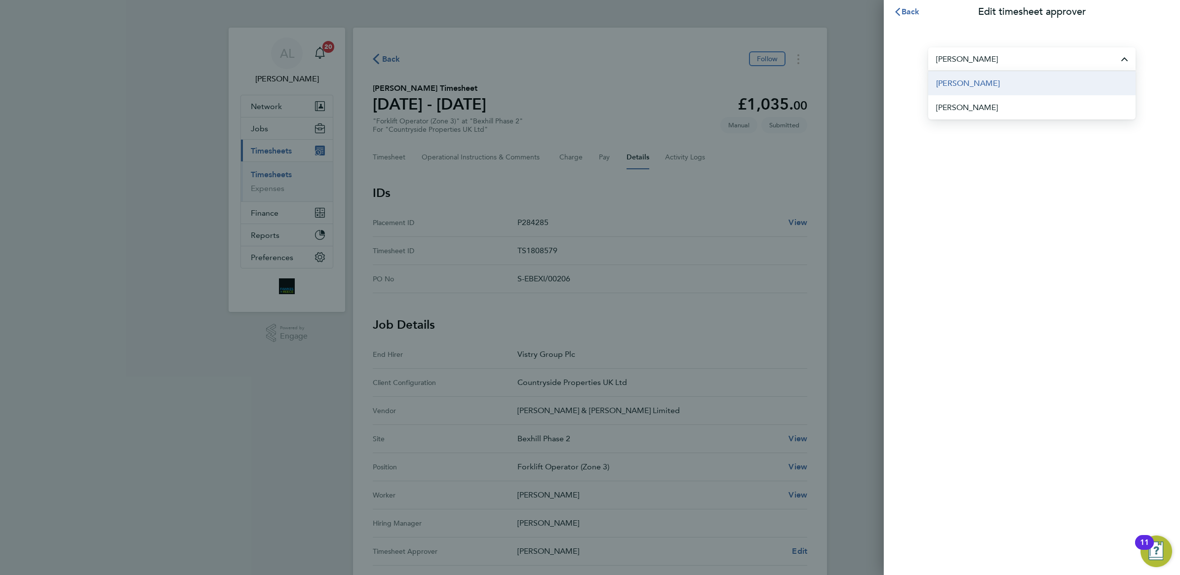
click at [982, 87] on li "[PERSON_NAME]" at bounding box center [1031, 83] width 207 height 24
type input "[PERSON_NAME]"
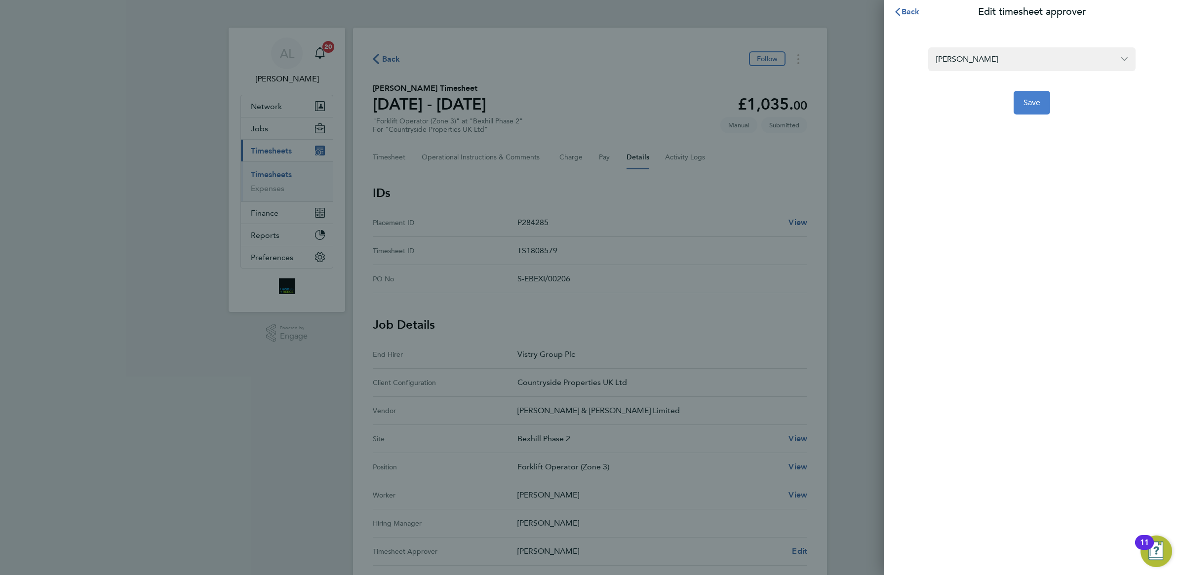
click at [1030, 101] on span "Save" at bounding box center [1032, 103] width 17 height 10
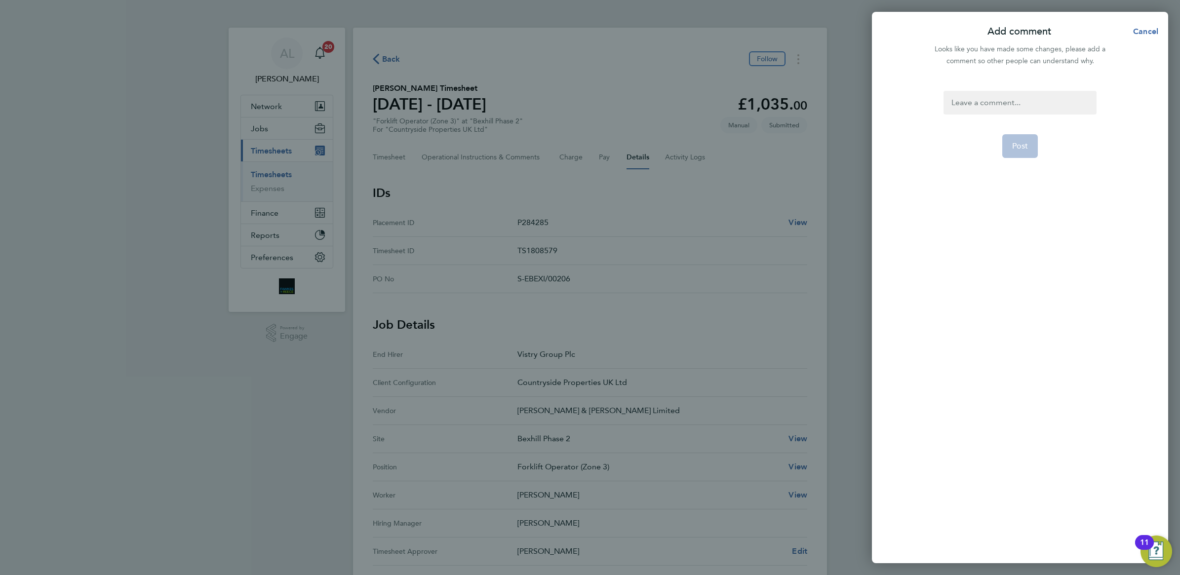
click at [1005, 92] on div at bounding box center [1020, 103] width 153 height 24
copy div "[PERSON_NAME] on holiday"
click at [1014, 149] on span "Post" at bounding box center [1020, 146] width 16 height 10
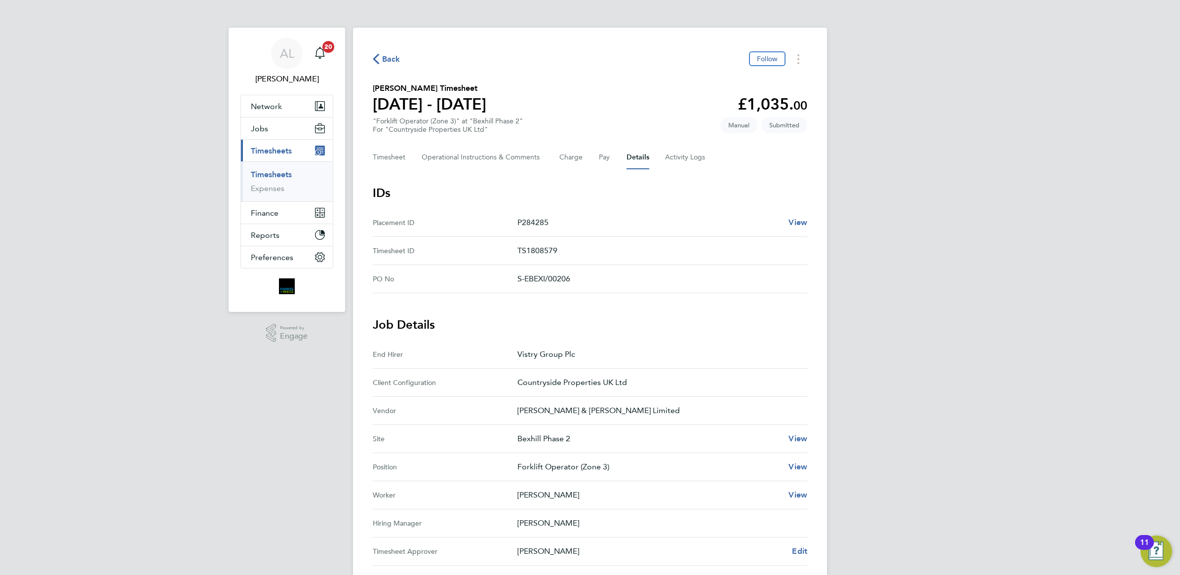
click at [268, 176] on link "Timesheets" at bounding box center [271, 174] width 41 height 9
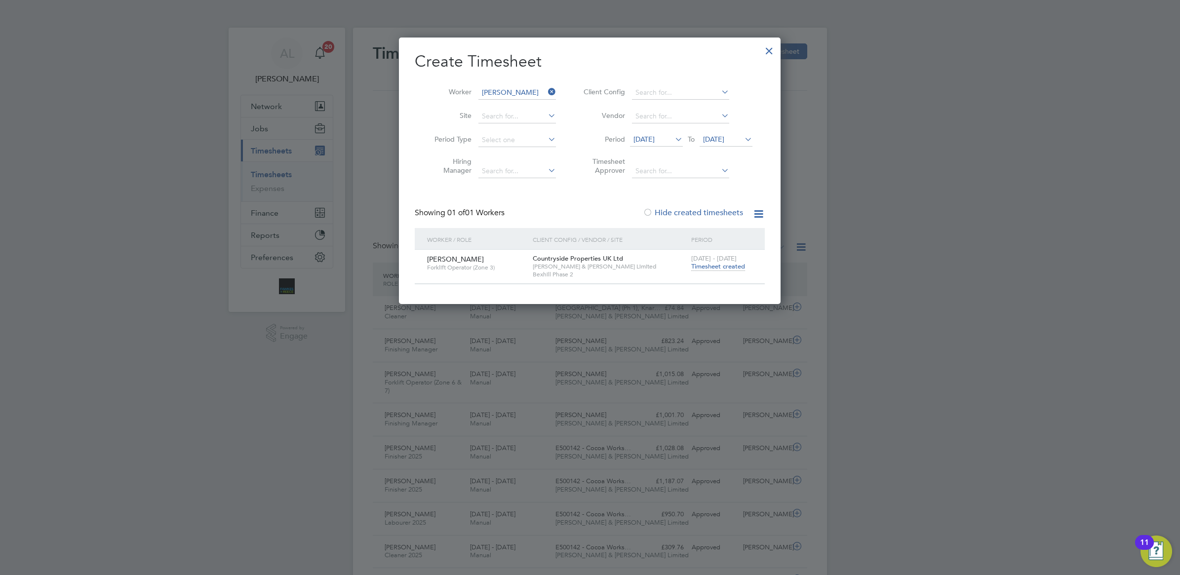
click at [546, 92] on icon at bounding box center [546, 92] width 0 height 14
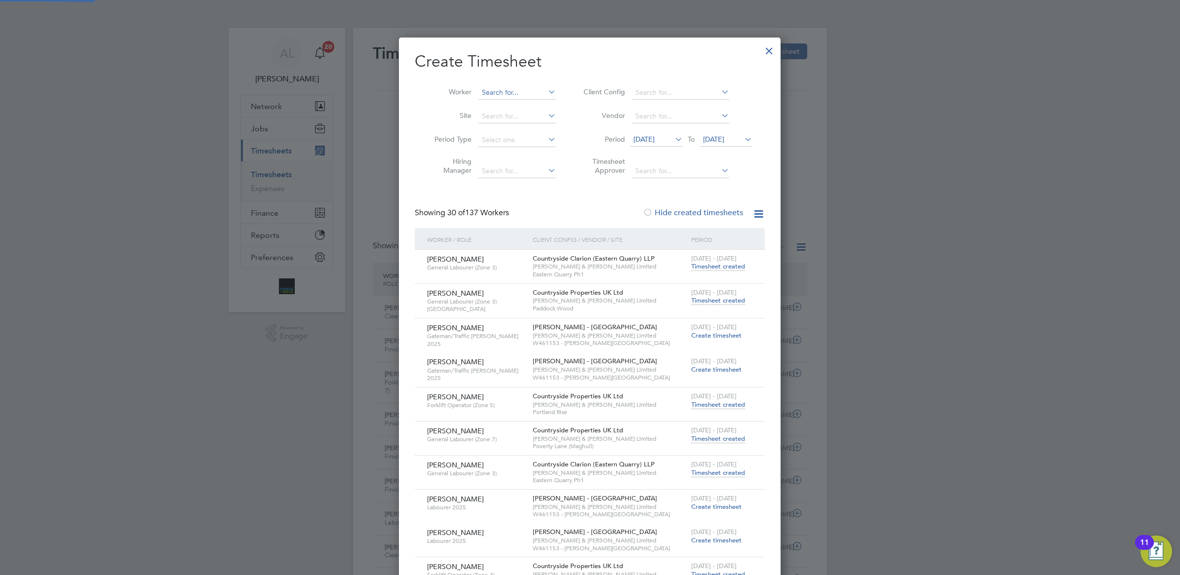
click at [518, 93] on input at bounding box center [518, 93] width 78 height 14
click at [541, 107] on b "[PERSON_NAME]" at bounding box center [569, 106] width 57 height 8
type input "[PERSON_NAME]"
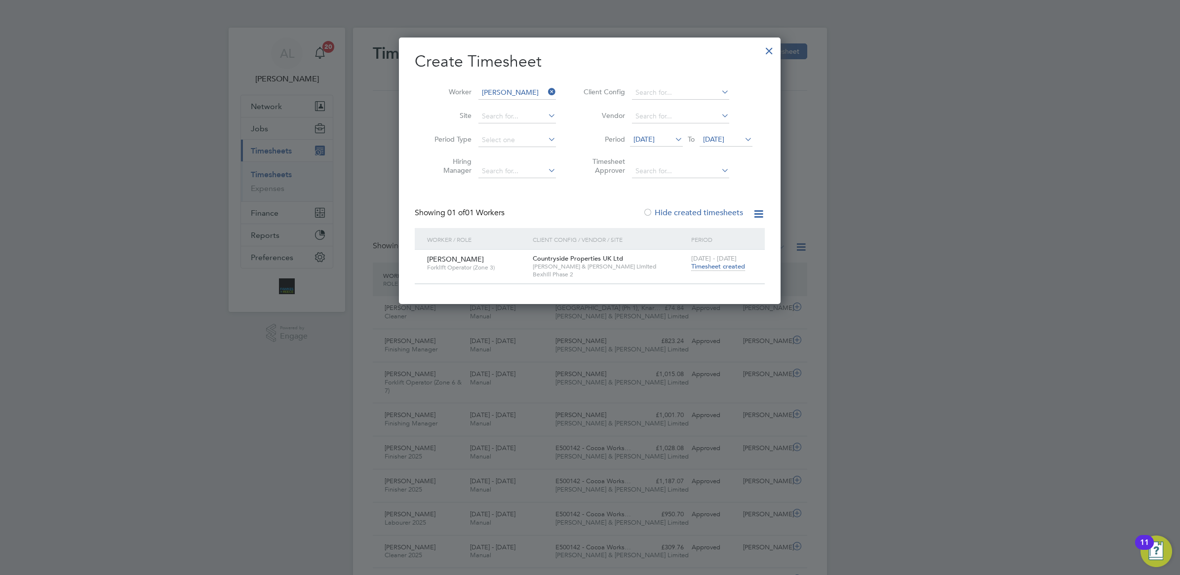
click at [724, 263] on span "Timesheet created" at bounding box center [718, 266] width 54 height 9
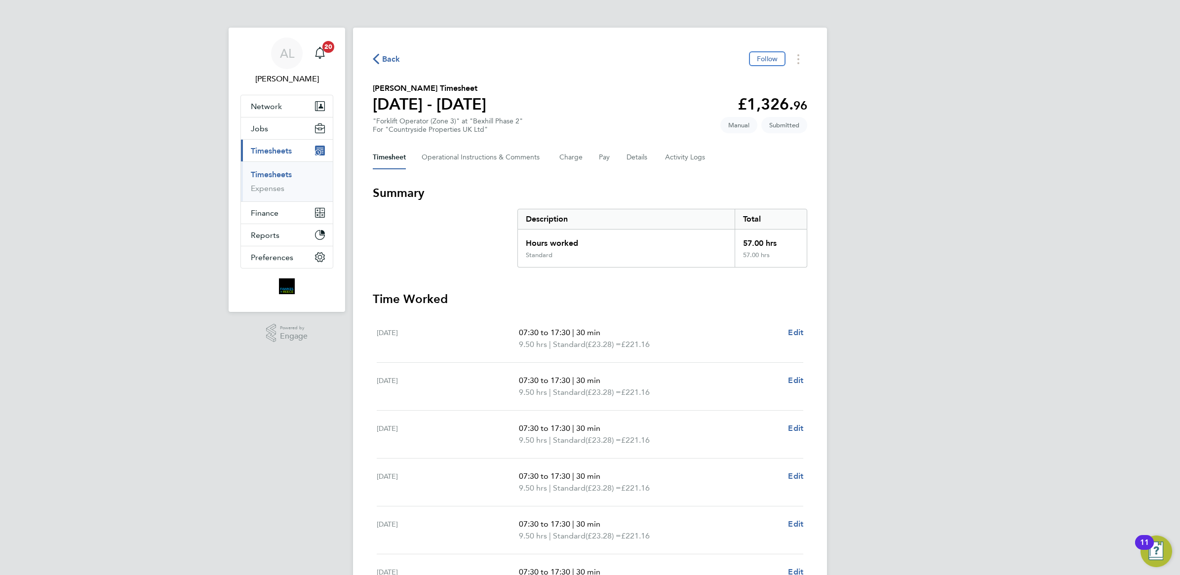
click at [381, 58] on span "Back" at bounding box center [387, 58] width 28 height 9
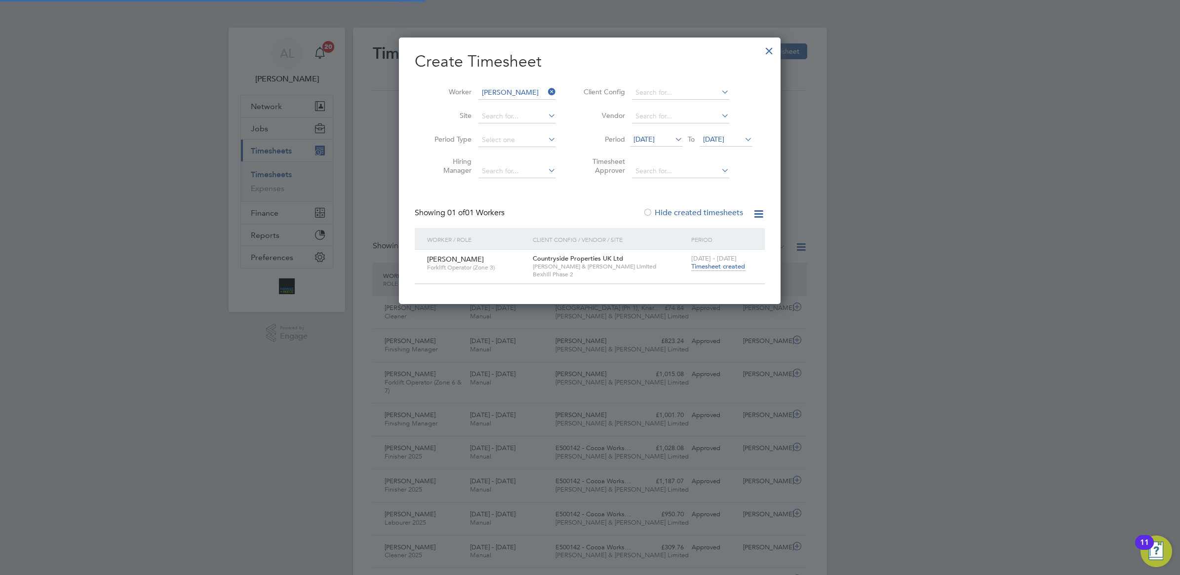
scroll to position [25, 85]
click at [546, 90] on icon at bounding box center [546, 92] width 0 height 14
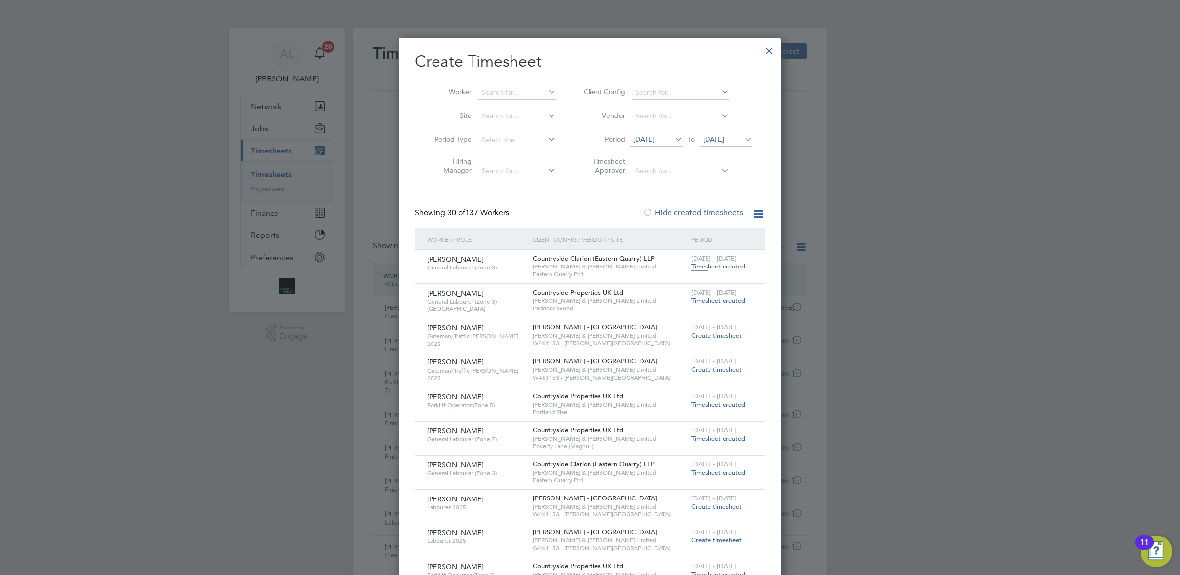
click at [764, 52] on div at bounding box center [770, 49] width 18 height 18
